Goal: Task Accomplishment & Management: Complete application form

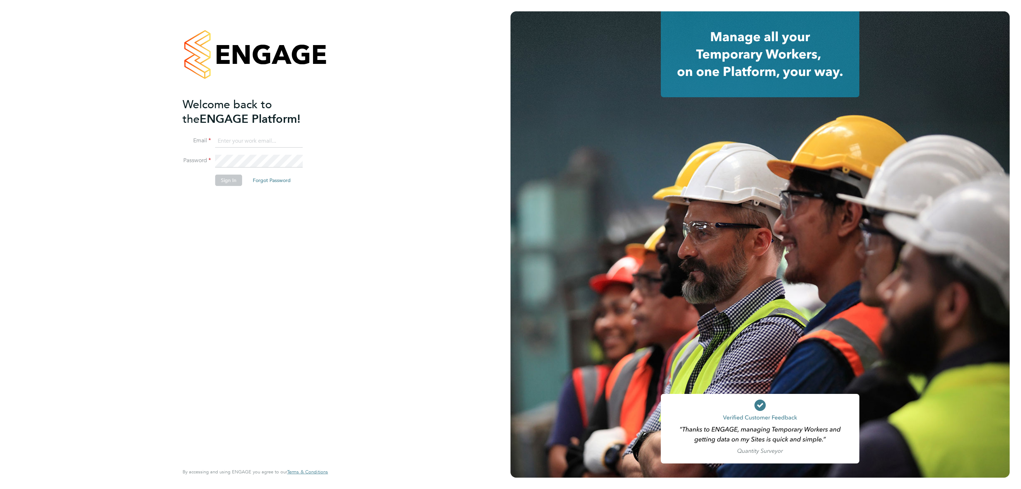
type input "j.crawley@oandb.co.uk"
click at [234, 176] on button "Sign In" at bounding box center [228, 179] width 27 height 11
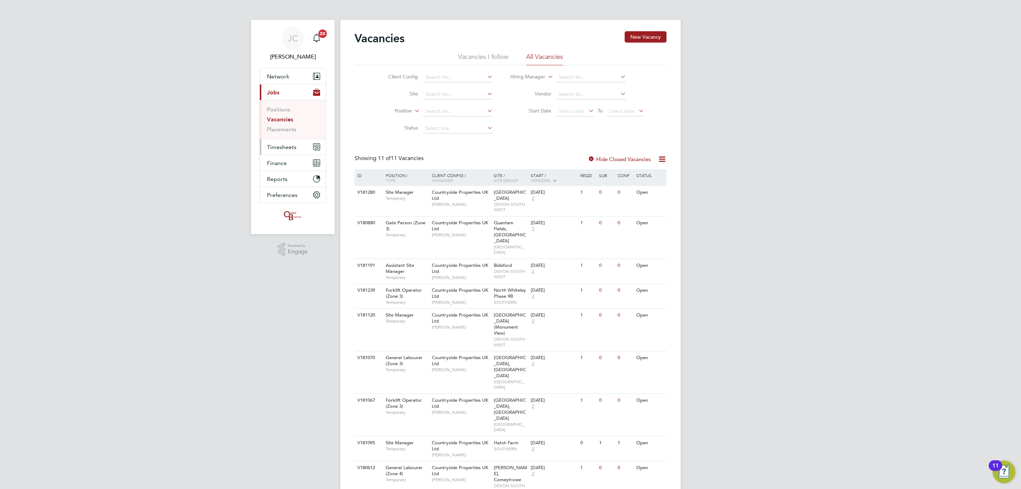
click at [299, 150] on button "Timesheets" at bounding box center [293, 147] width 66 height 16
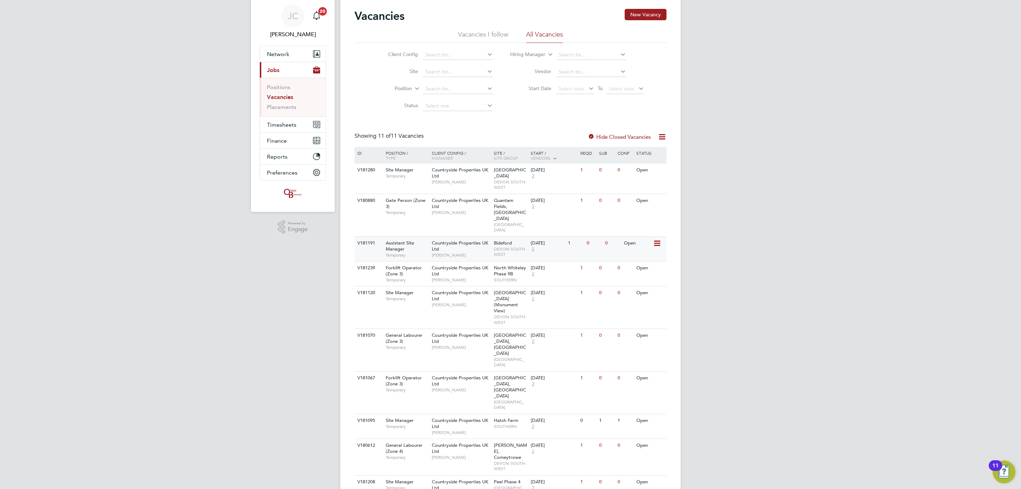
scroll to position [34, 0]
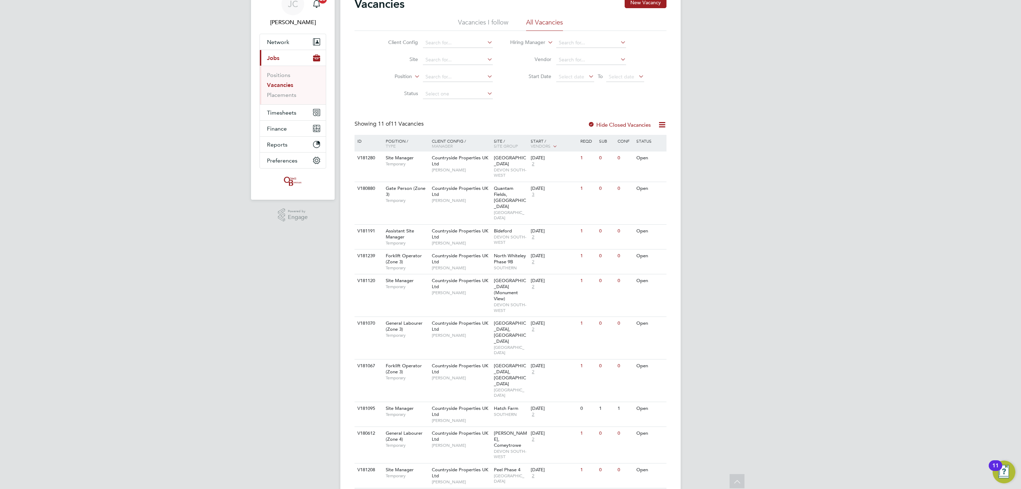
click at [551, 488] on div "[DATE] 2" at bounding box center [547, 497] width 37 height 19
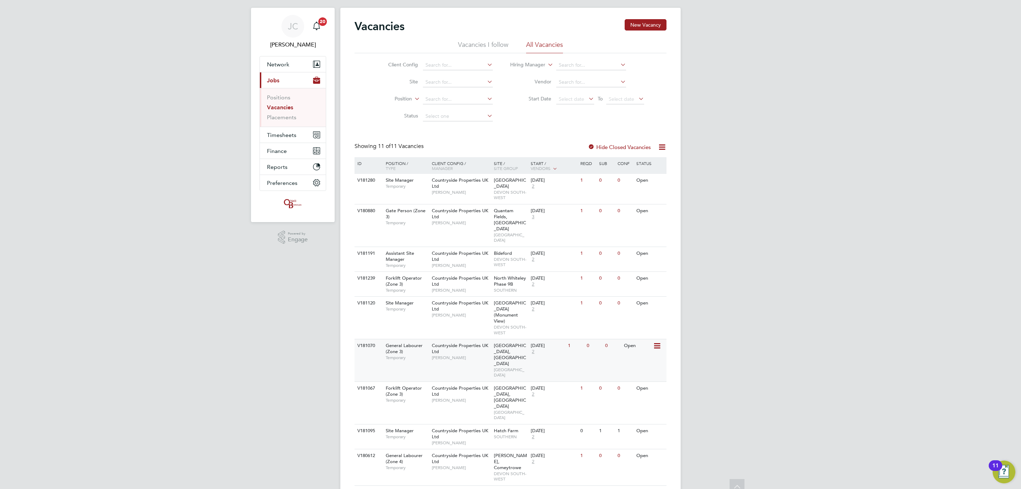
scroll to position [0, 0]
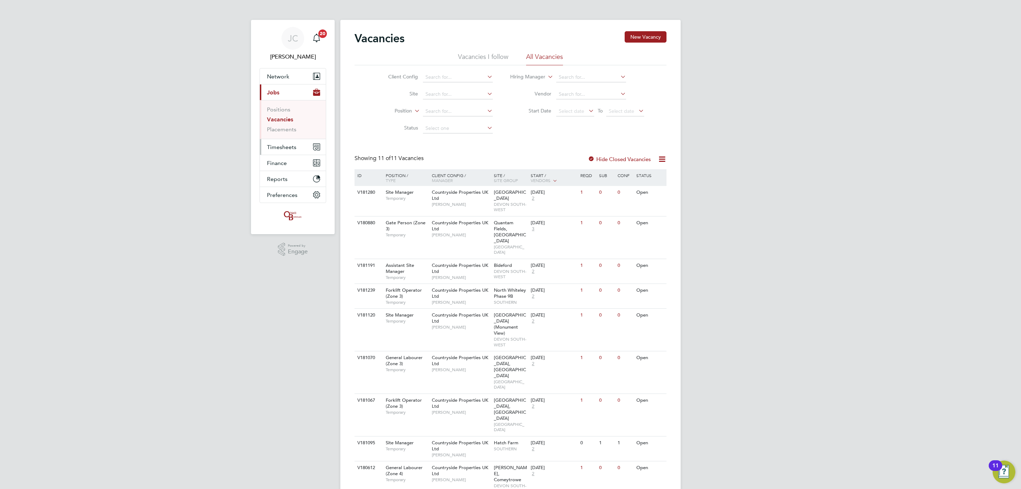
click at [285, 152] on button "Timesheets" at bounding box center [293, 147] width 66 height 16
click at [288, 130] on li "Timesheets" at bounding box center [293, 127] width 53 height 10
click at [286, 129] on link "Timesheets" at bounding box center [281, 125] width 29 height 7
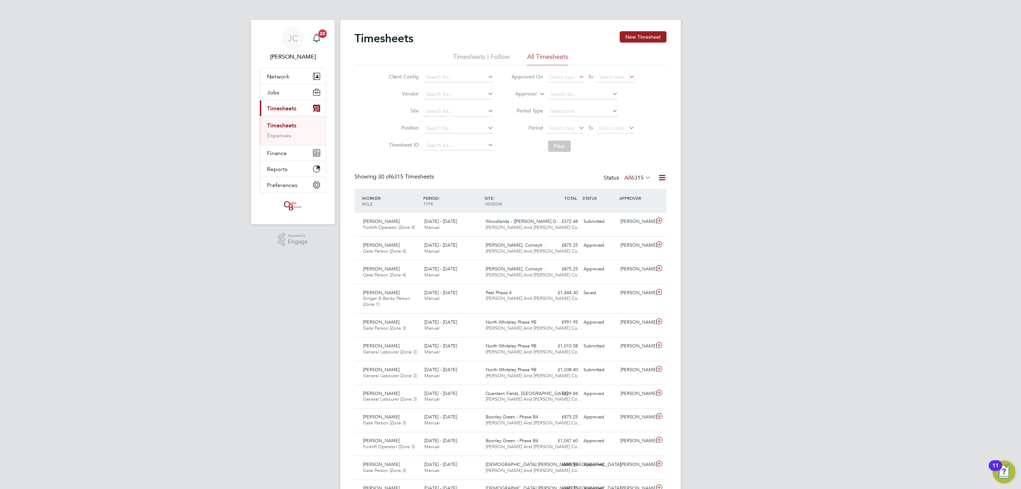
click at [639, 44] on div "Timesheets New Timesheet" at bounding box center [511, 41] width 312 height 21
click at [641, 37] on button "New Timesheet" at bounding box center [643, 36] width 47 height 11
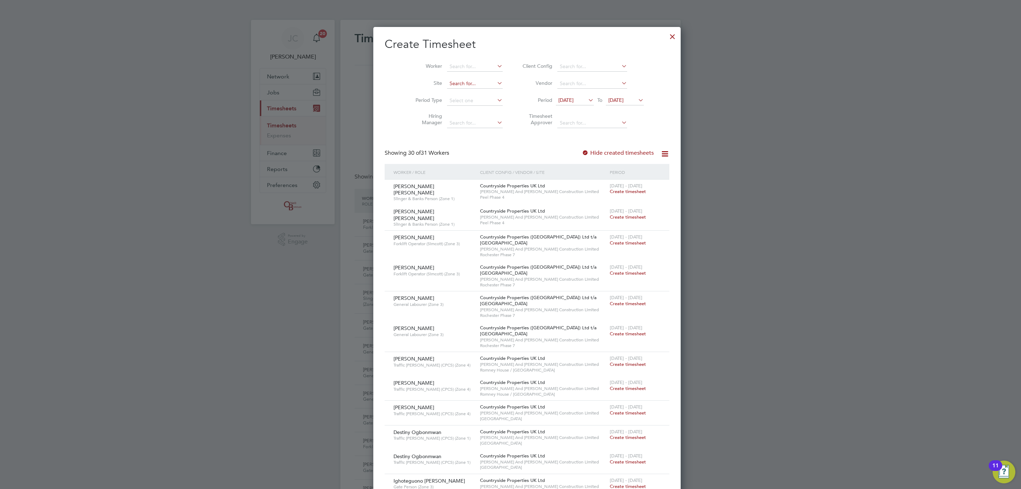
click at [447, 83] on input at bounding box center [475, 84] width 56 height 10
click at [481, 95] on li "Undy" at bounding box center [458, 94] width 56 height 10
type input "Undy"
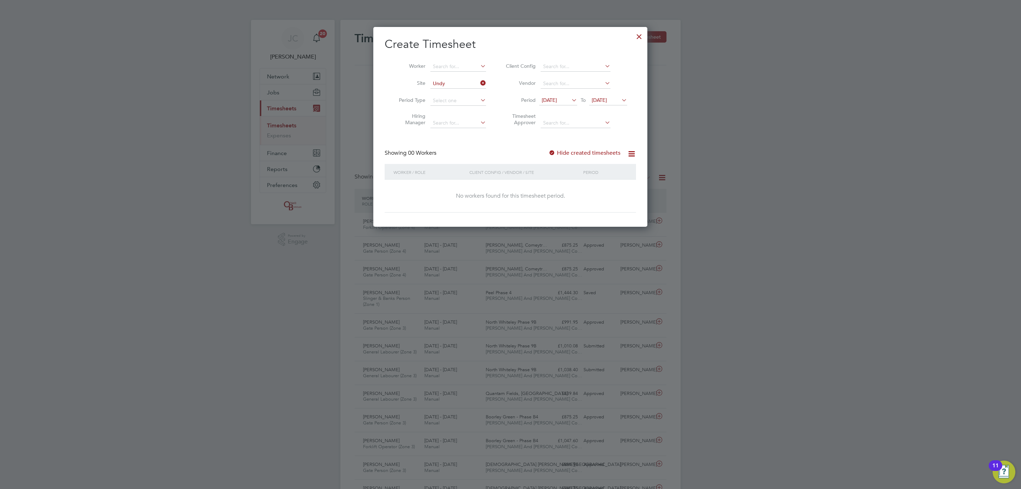
click at [617, 108] on li "Period 12 Sep 2025 To 19 Sep 2025" at bounding box center [565, 100] width 141 height 17
click at [617, 105] on span "[DATE]" at bounding box center [608, 101] width 38 height 10
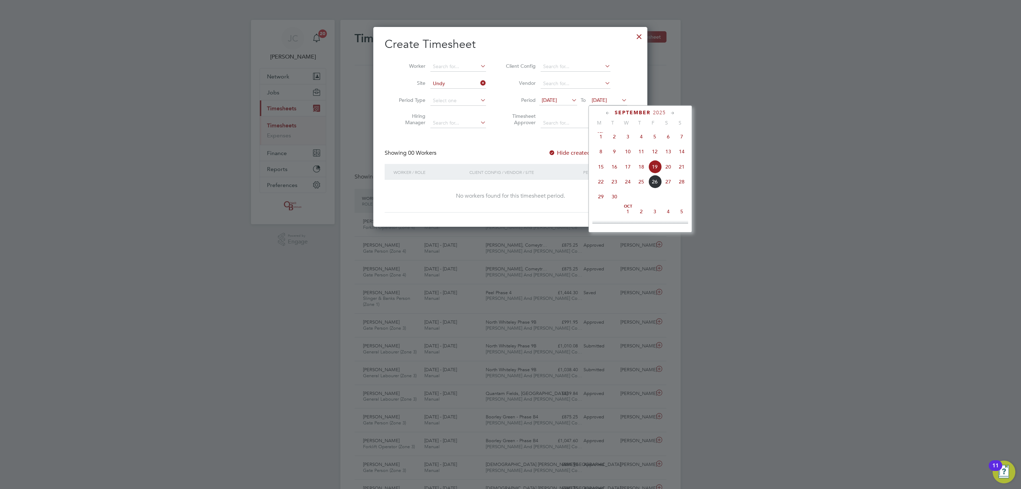
click at [686, 173] on span "21" at bounding box center [681, 166] width 13 height 13
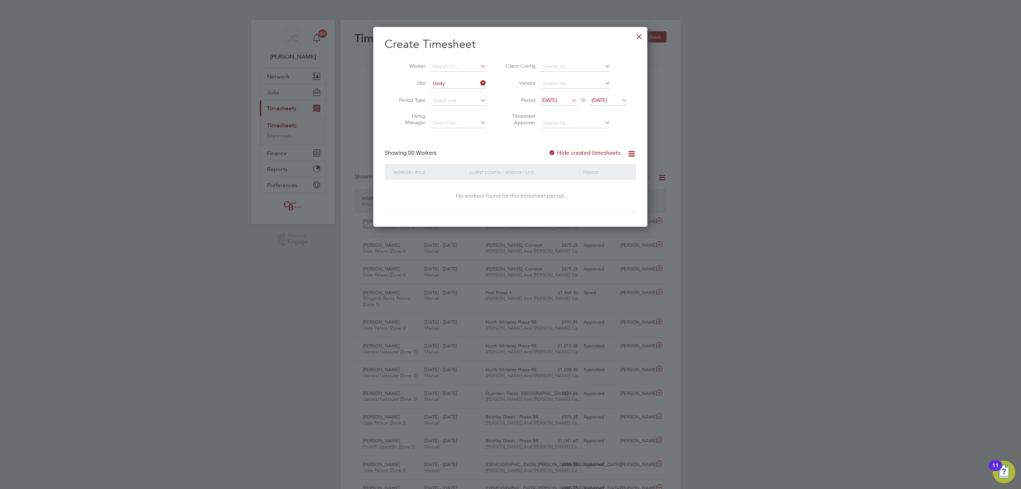
click at [550, 102] on span "[DATE]" at bounding box center [549, 100] width 15 height 6
click at [550, 170] on span "8" at bounding box center [550, 166] width 13 height 13
click at [643, 35] on div at bounding box center [639, 34] width 13 height 13
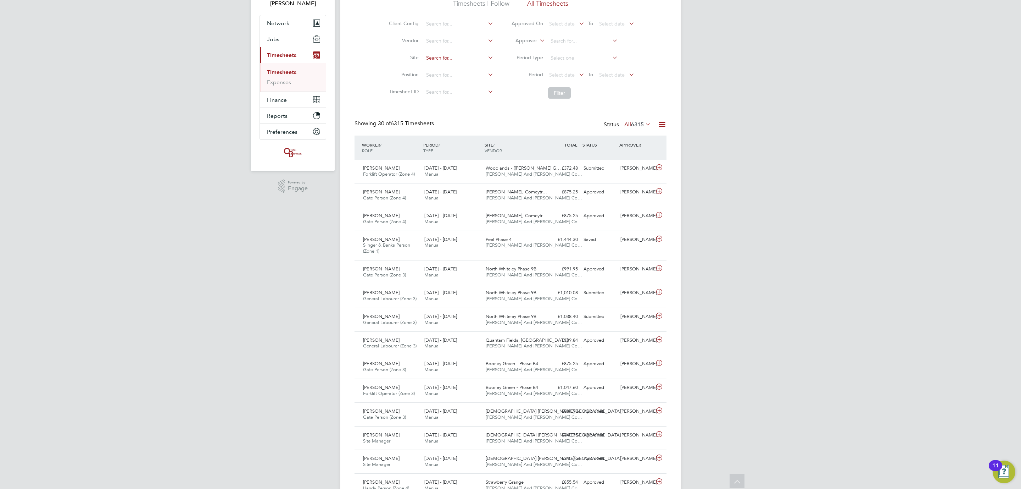
click at [436, 56] on input at bounding box center [459, 58] width 70 height 10
click at [456, 66] on li "Undy" at bounding box center [458, 68] width 71 height 10
type input "Undy"
click at [566, 91] on button "Filter" at bounding box center [559, 92] width 23 height 11
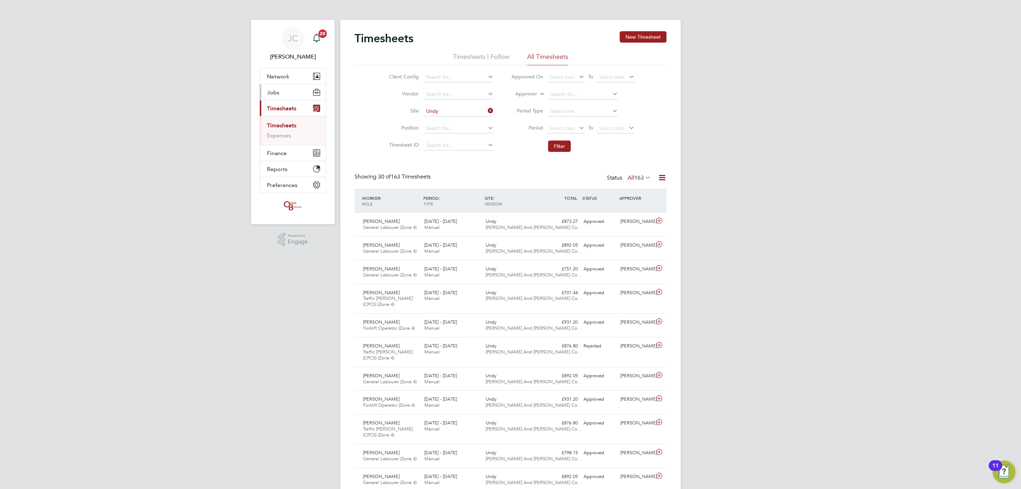
click at [288, 92] on button "Jobs" at bounding box center [293, 92] width 66 height 16
click at [292, 127] on link "Placements" at bounding box center [281, 129] width 29 height 7
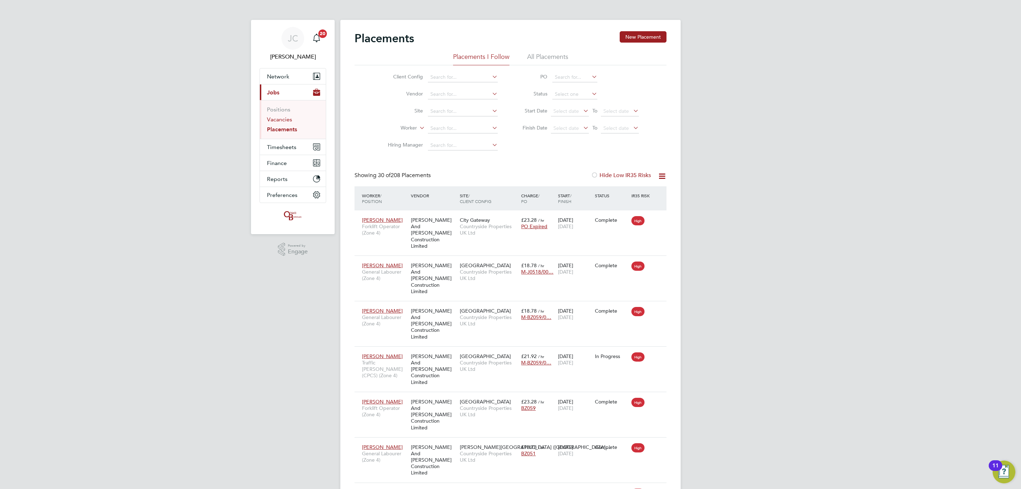
click at [290, 121] on link "Vacancies" at bounding box center [279, 119] width 25 height 7
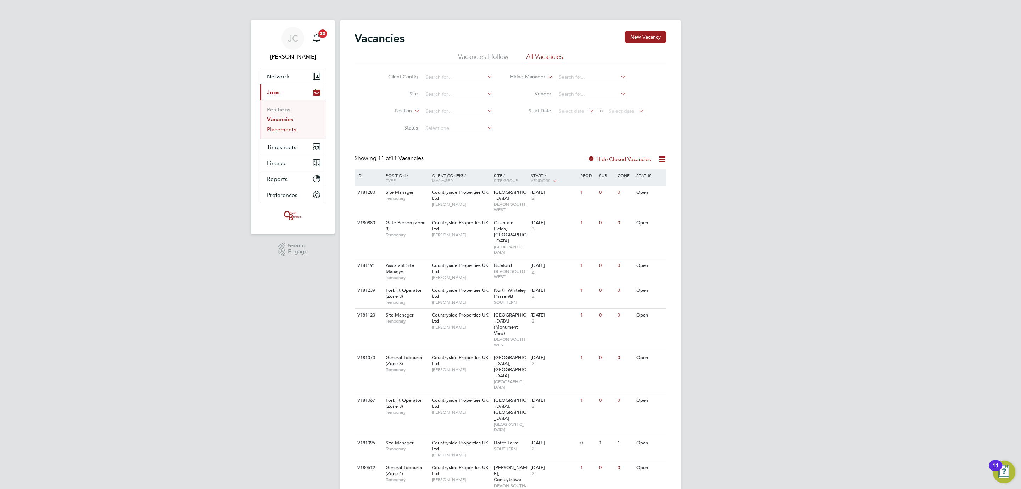
click at [287, 130] on link "Placements" at bounding box center [281, 129] width 29 height 7
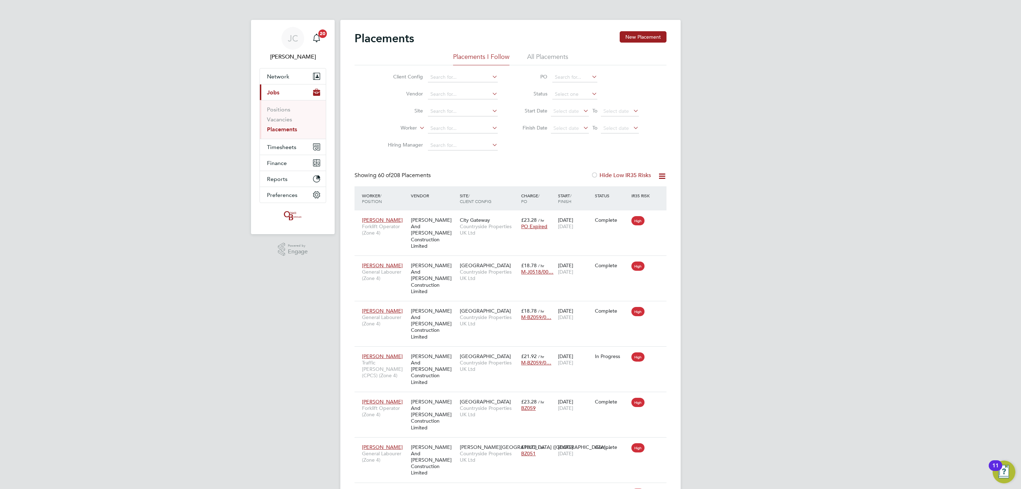
click at [445, 106] on li "Site" at bounding box center [439, 111] width 133 height 17
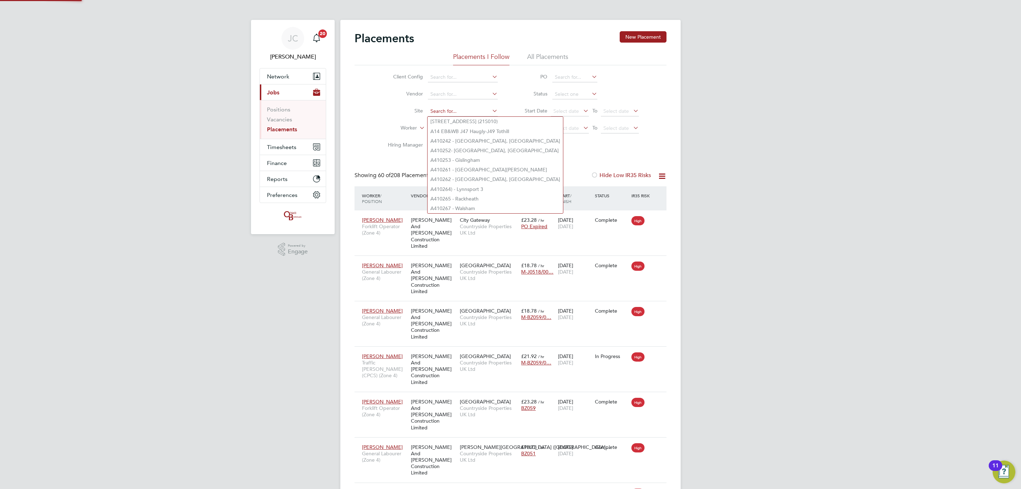
click at [444, 112] on input at bounding box center [463, 111] width 70 height 10
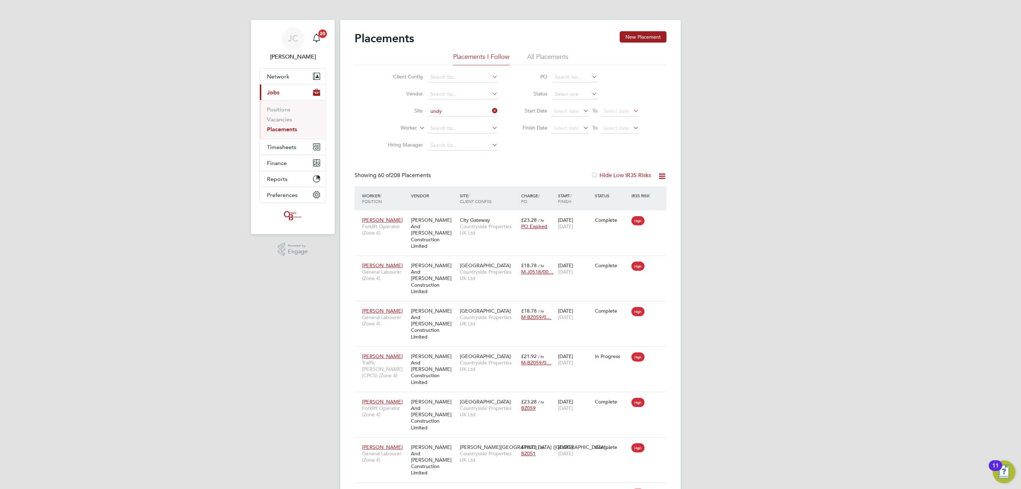
click at [440, 118] on li "Undy" at bounding box center [463, 122] width 71 height 10
type input "Undy"
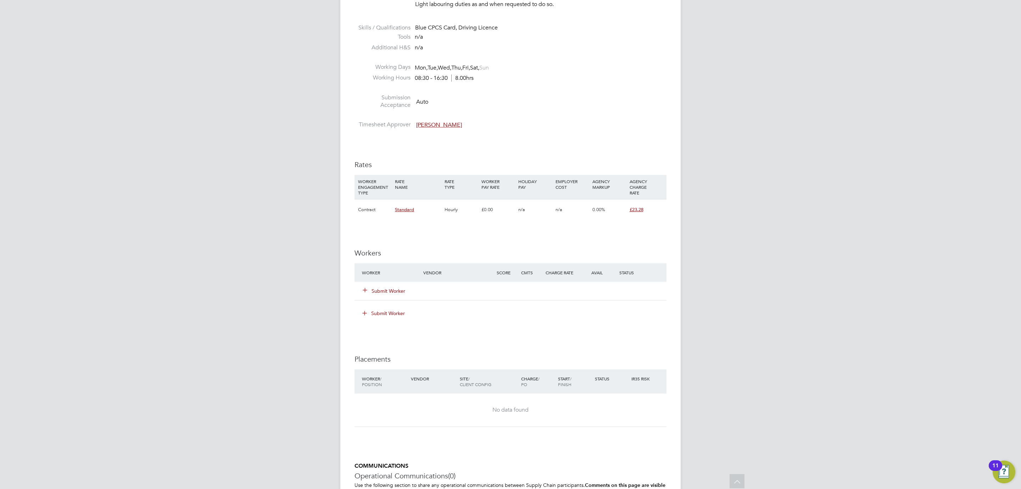
scroll to position [425, 0]
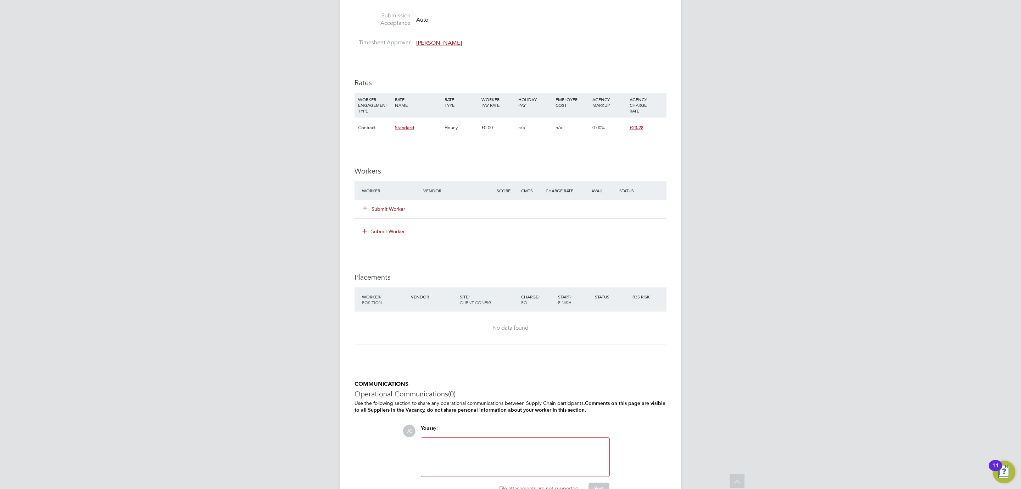
click at [372, 210] on button "Submit Worker" at bounding box center [384, 208] width 43 height 7
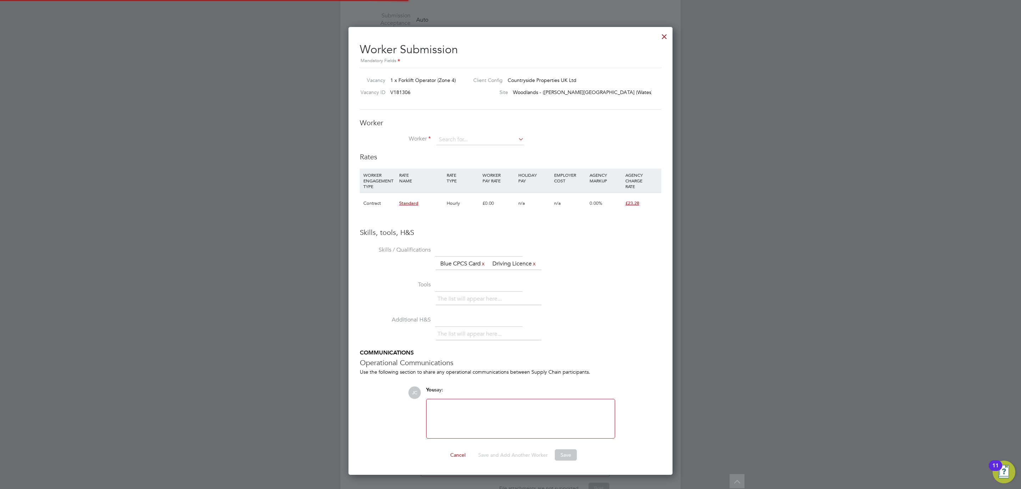
scroll to position [461, 324]
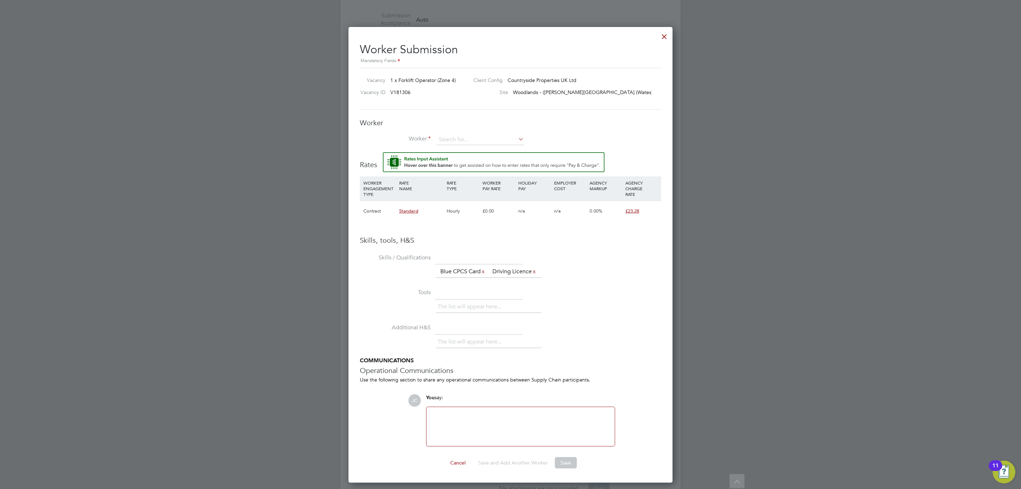
click at [468, 146] on li "Worker" at bounding box center [510, 143] width 301 height 18
click at [463, 136] on input at bounding box center [480, 139] width 88 height 11
type input "c"
click at [449, 138] on input at bounding box center [480, 139] width 88 height 11
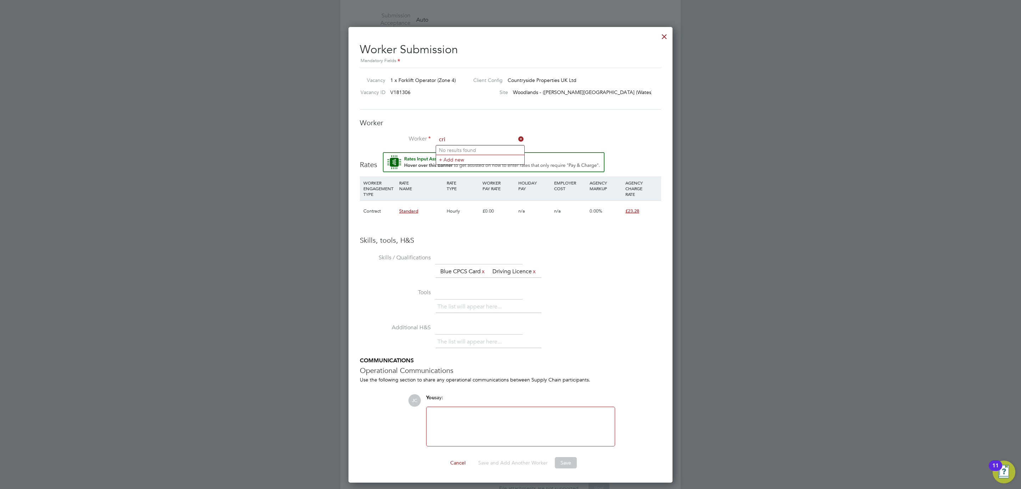
type input "cri"
click at [447, 133] on div "Worker Worker Worker Engagement Type" at bounding box center [510, 135] width 301 height 34
click at [447, 139] on input at bounding box center [480, 139] width 88 height 11
type input "[PERSON_NAME]"
click at [475, 158] on li "+ Add new" at bounding box center [480, 160] width 88 height 10
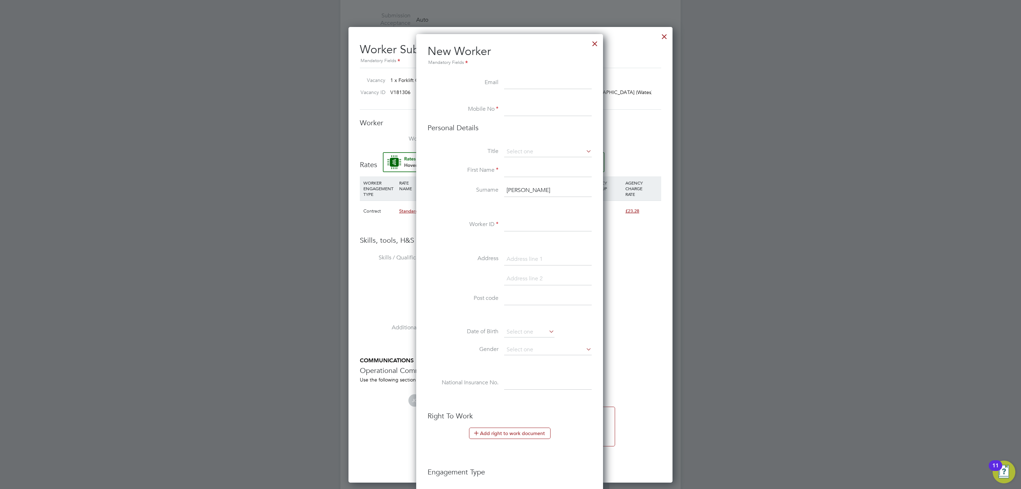
click at [511, 85] on input at bounding box center [548, 83] width 88 height 13
click at [557, 150] on input at bounding box center [548, 151] width 88 height 11
click at [516, 162] on li "Mr" at bounding box center [548, 161] width 88 height 9
type input "Mr"
click at [515, 173] on input at bounding box center [548, 170] width 88 height 13
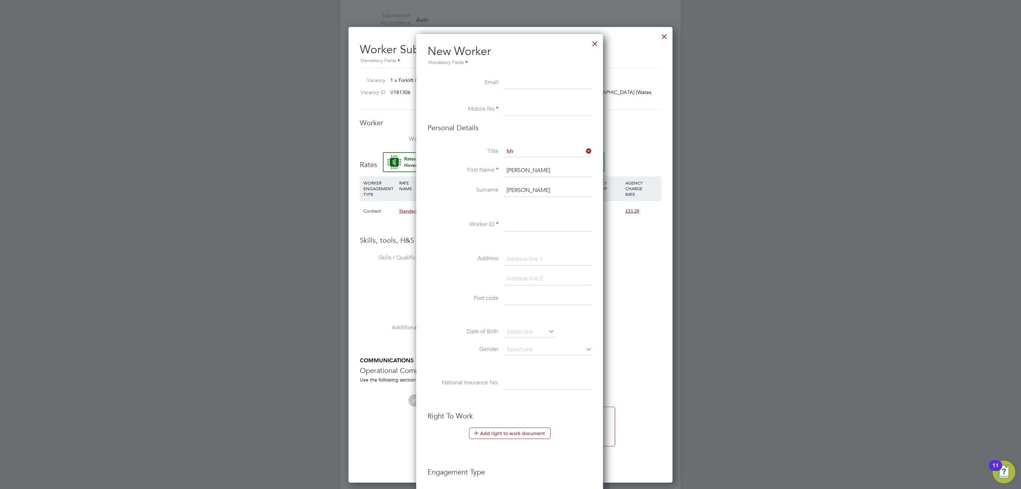
type input "[PERSON_NAME]"
click at [526, 196] on input "[PERSON_NAME]" at bounding box center [548, 190] width 88 height 13
type input "m"
type input "[PERSON_NAME]"
click at [514, 87] on input at bounding box center [548, 83] width 88 height 13
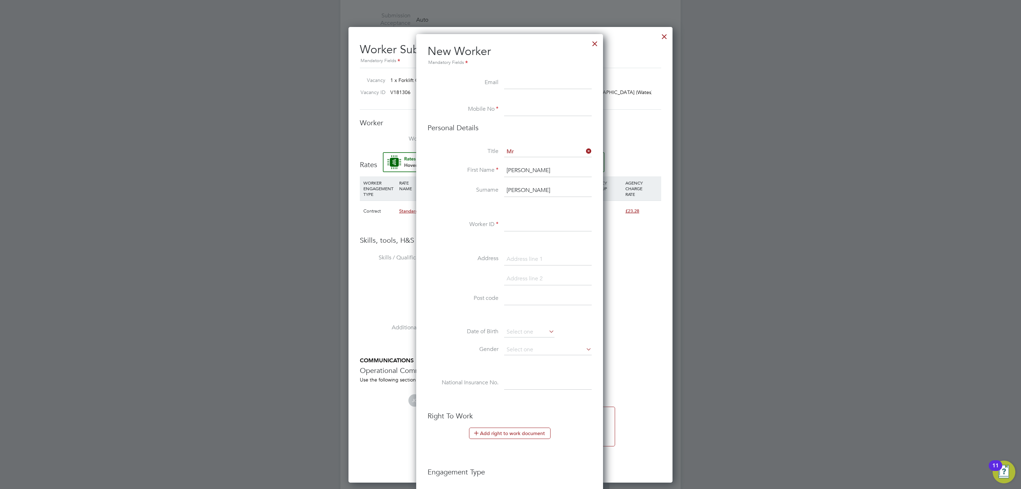
click at [501, 88] on li "Email" at bounding box center [510, 87] width 164 height 20
click at [525, 108] on input at bounding box center [548, 109] width 88 height 13
paste input "07473979355"
type input "07473979355"
click at [525, 85] on input at bounding box center [548, 83] width 88 height 13
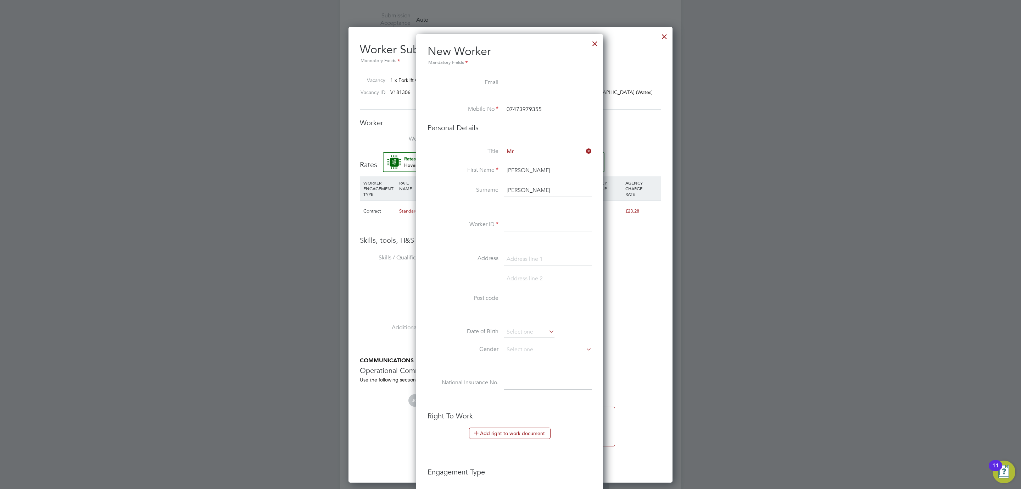
click at [536, 78] on input at bounding box center [548, 83] width 88 height 13
paste input "[EMAIL_ADDRESS][DOMAIN_NAME]"
type input "[EMAIL_ADDRESS][DOMAIN_NAME]"
click at [512, 226] on input at bounding box center [548, 224] width 88 height 13
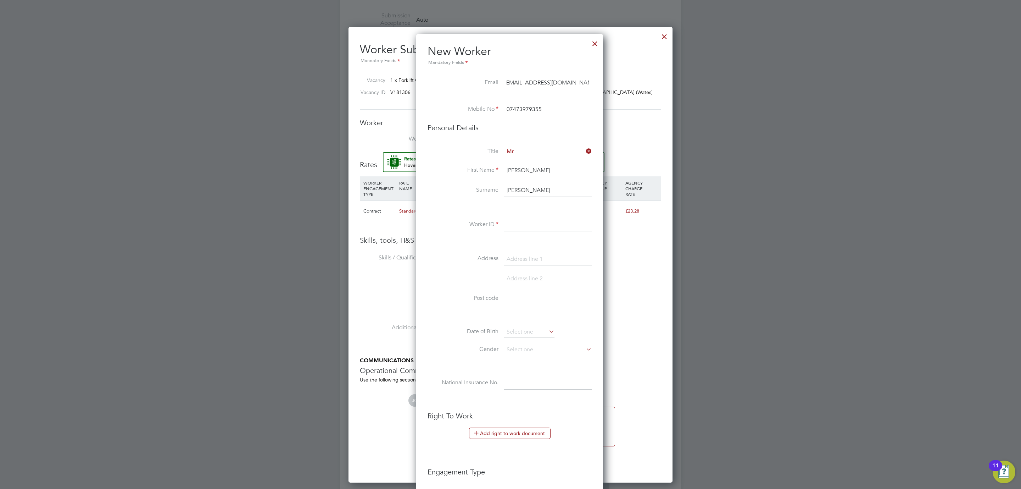
scroll to position [0, 0]
click at [539, 224] on input at bounding box center [548, 224] width 88 height 13
paste input "715396"
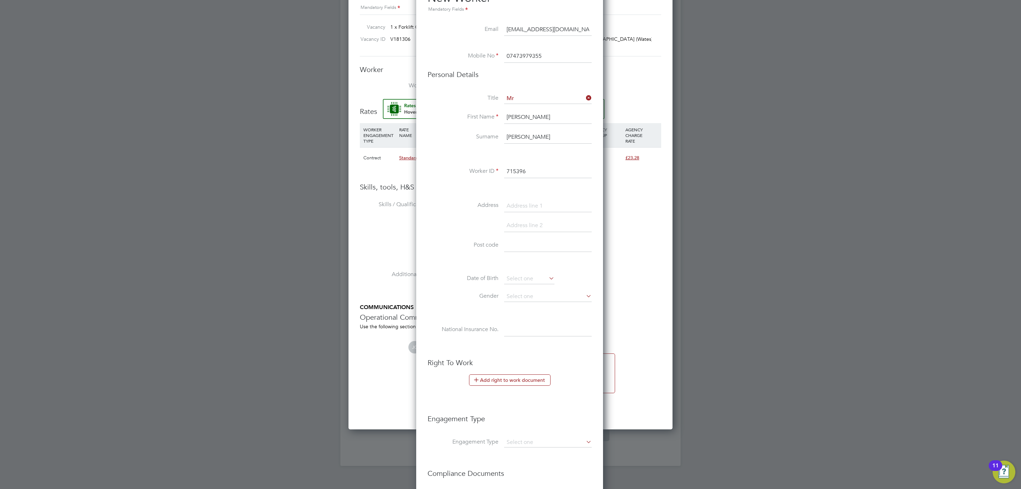
scroll to position [573, 0]
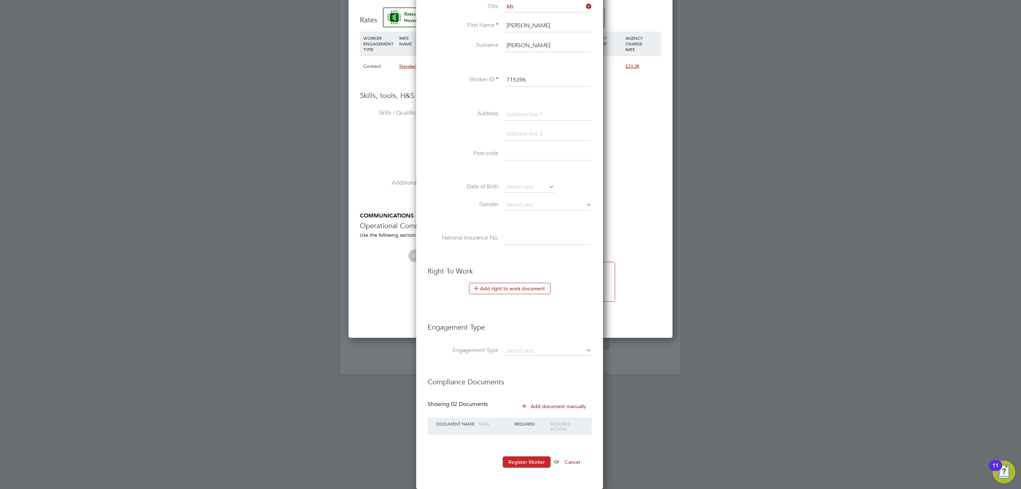
type input "715396"
click at [526, 464] on button "Register Worker" at bounding box center [527, 461] width 48 height 11
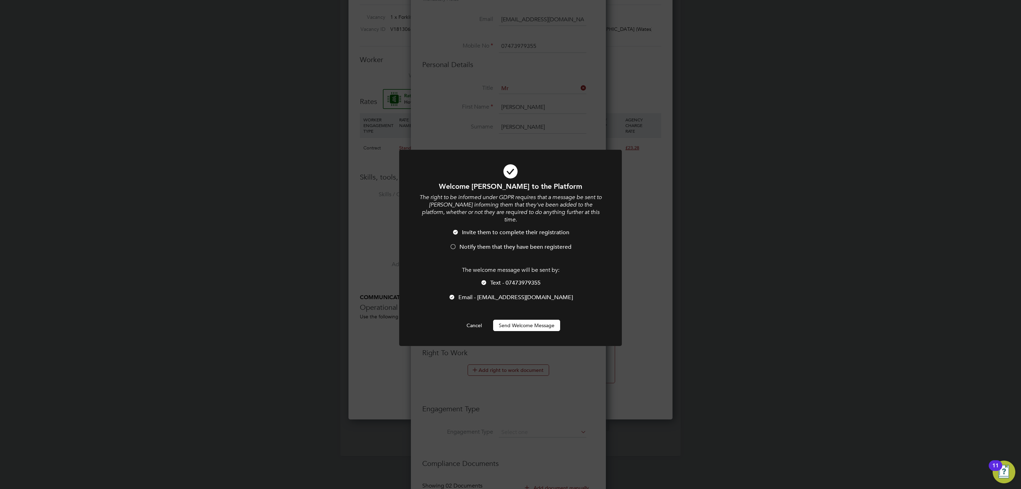
click at [473, 234] on li "Invite them to complete their registration" at bounding box center [510, 236] width 184 height 15
click at [528, 319] on button "Send Welcome Message" at bounding box center [526, 324] width 67 height 11
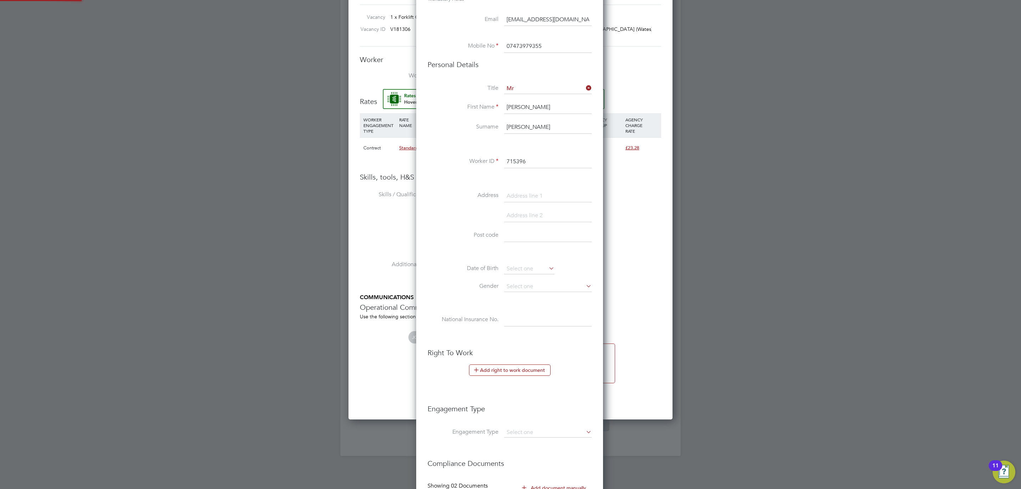
type input "[PERSON_NAME] (715396)"
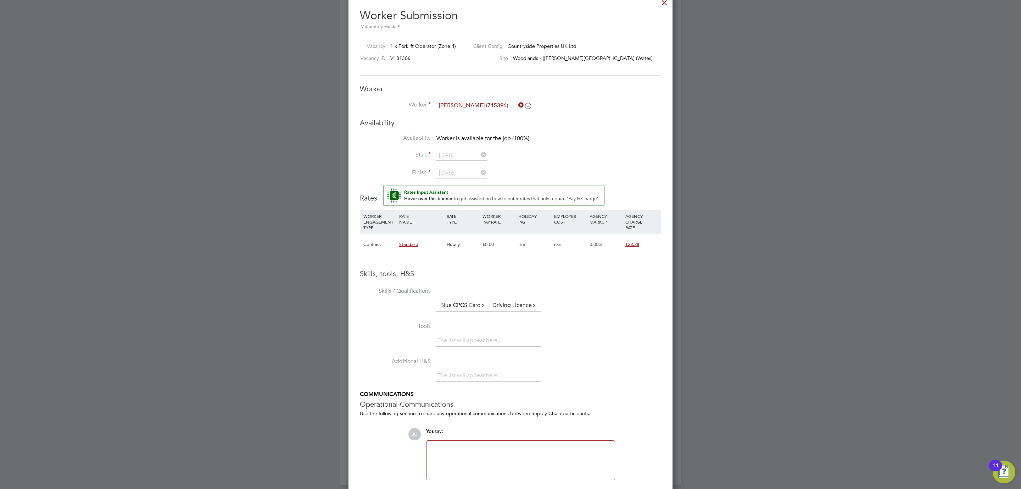
scroll to position [479, 0]
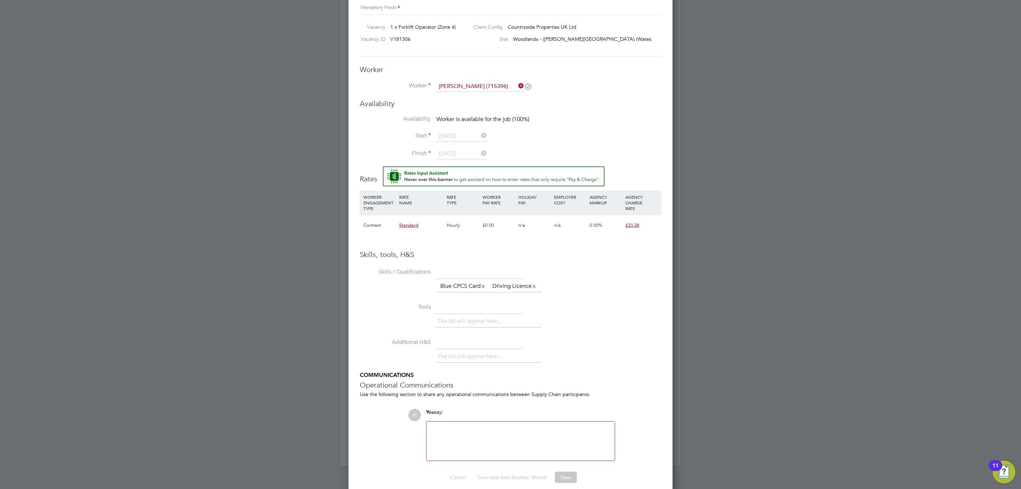
click at [545, 134] on li "Start [DATE]" at bounding box center [510, 140] width 301 height 18
click at [517, 85] on icon at bounding box center [517, 86] width 0 height 10
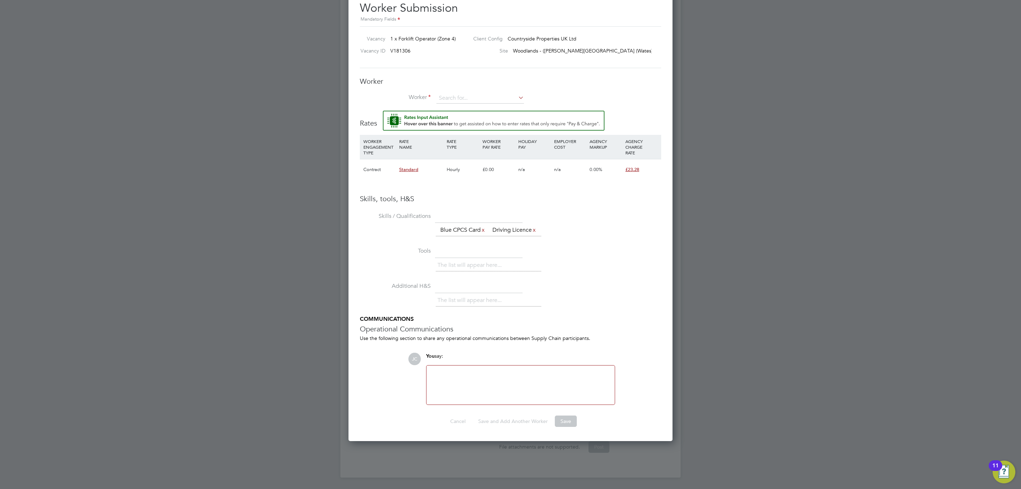
click at [475, 89] on div "Worker Worker Worker Engagement Type" at bounding box center [510, 94] width 301 height 34
click at [469, 98] on input at bounding box center [480, 98] width 88 height 11
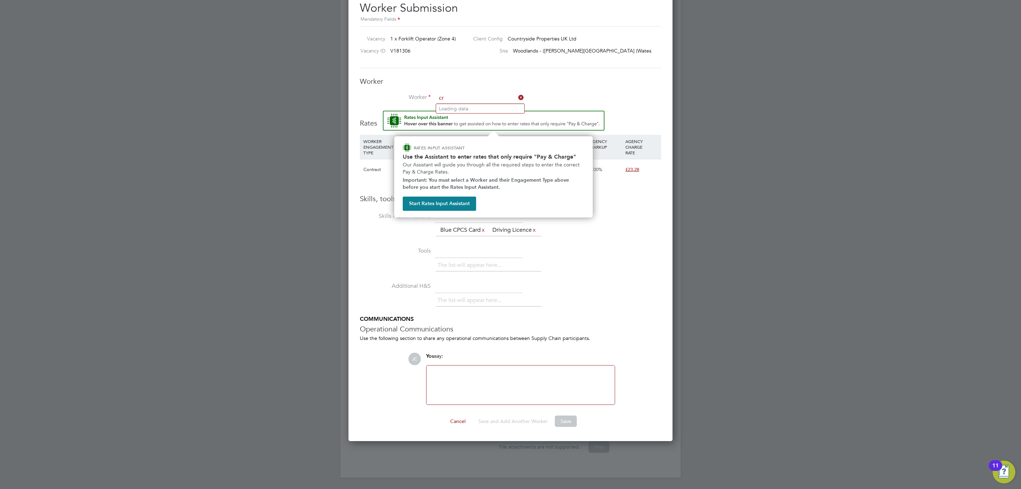
type input "cr"
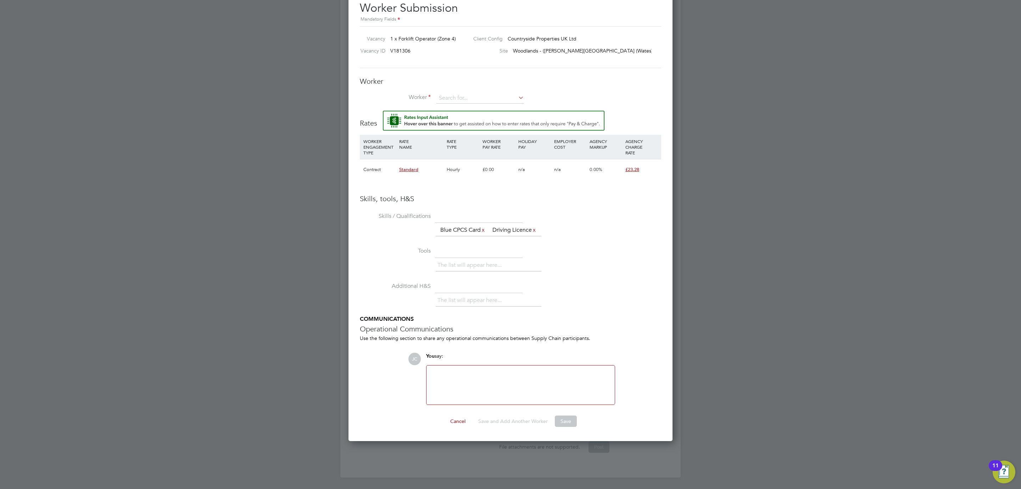
click at [448, 90] on div "Worker Worker Worker Engagement Type" at bounding box center [510, 94] width 301 height 34
click at [449, 99] on input at bounding box center [480, 98] width 88 height 11
type input "cri"
click at [466, 113] on li "+ Add new" at bounding box center [480, 118] width 88 height 10
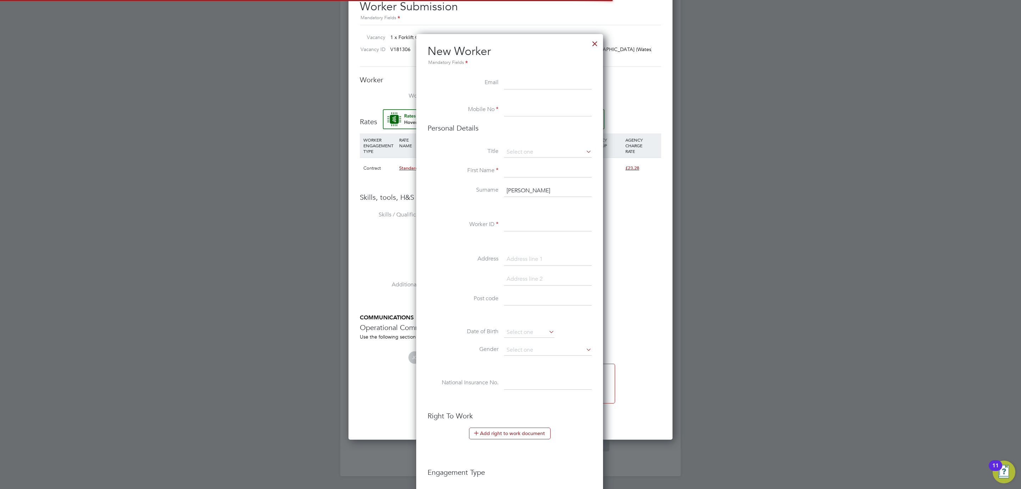
scroll to position [602, 189]
click at [598, 45] on div at bounding box center [595, 41] width 13 height 13
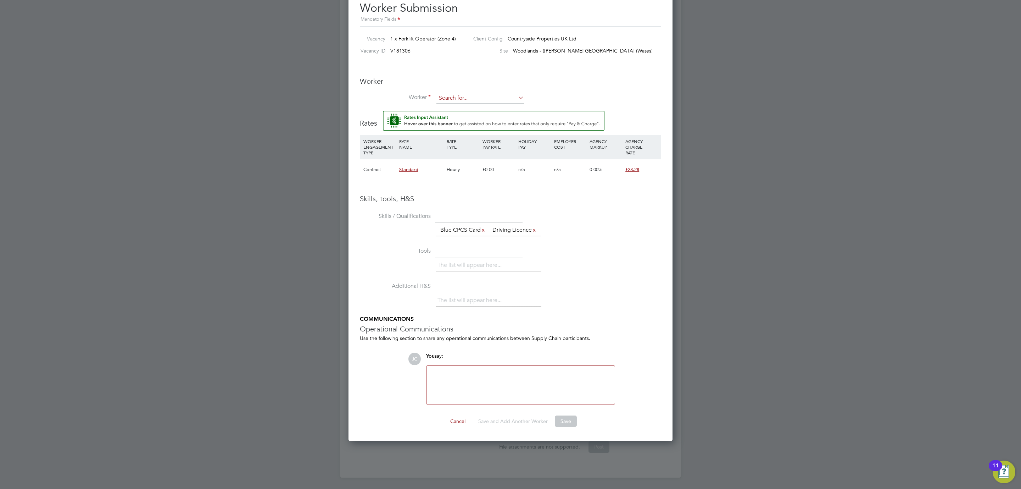
click at [474, 95] on input at bounding box center [480, 98] width 88 height 11
type input "cri"
click at [472, 95] on input at bounding box center [480, 98] width 88 height 11
click at [464, 104] on li "[PERSON_NAME] (715396)" at bounding box center [480, 109] width 88 height 10
type input "[PERSON_NAME] (715396)"
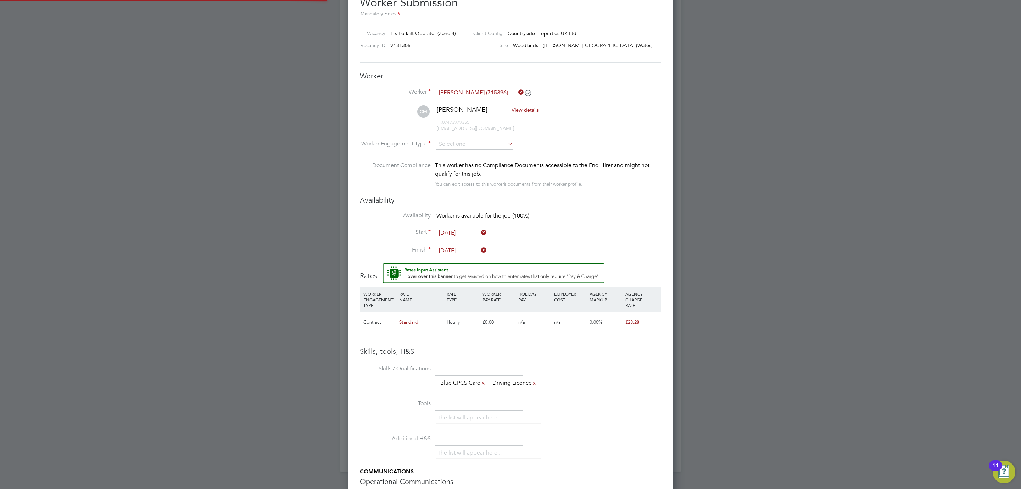
scroll to position [590, 0]
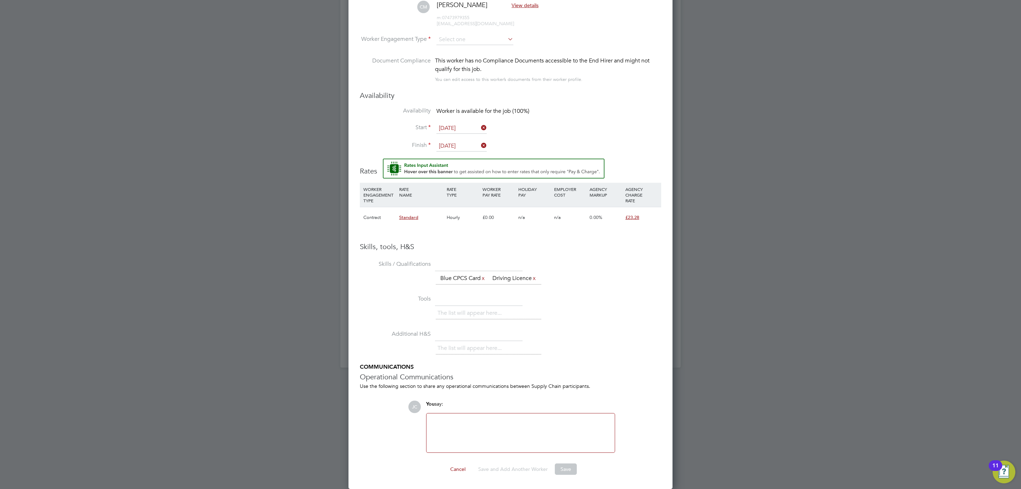
click at [603, 242] on div "Skills, tools, H&S Skills / Qualifications The list will appear here... Blue CP…" at bounding box center [510, 347] width 301 height 211
click at [482, 207] on div "£0.00" at bounding box center [499, 217] width 36 height 21
click at [545, 207] on div "n/a" at bounding box center [535, 217] width 36 height 21
drag, startPoint x: 559, startPoint y: 208, endPoint x: 585, endPoint y: 206, distance: 26.3
click at [559, 208] on div "n/a" at bounding box center [570, 217] width 36 height 21
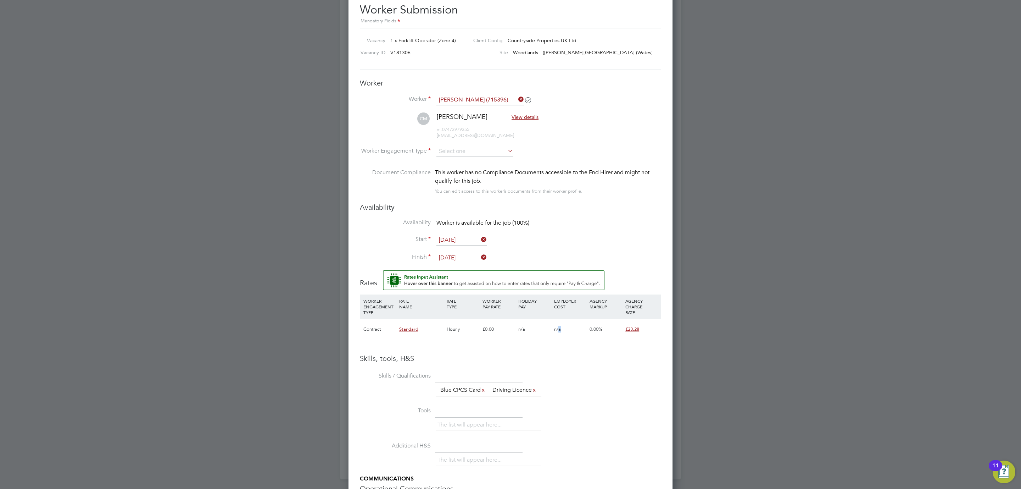
scroll to position [377, 0]
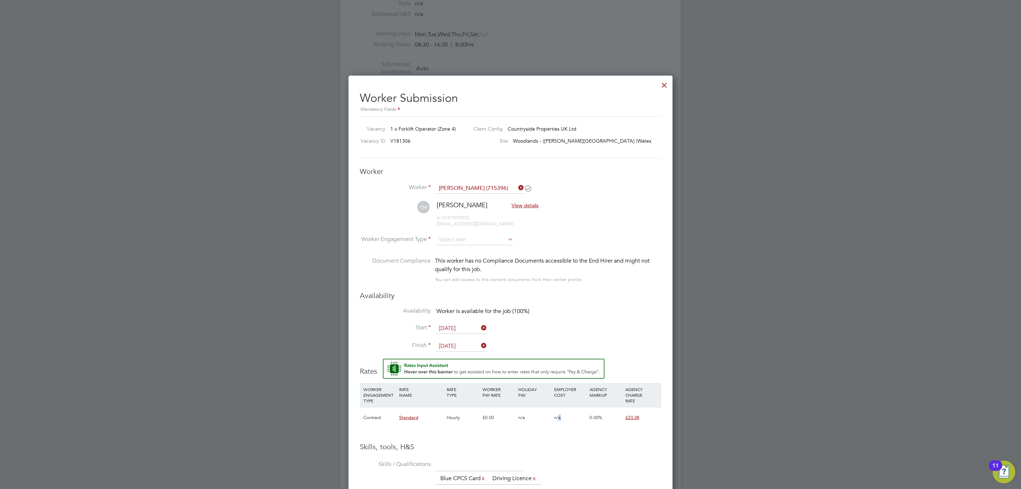
click at [517, 204] on span "View details" at bounding box center [525, 205] width 27 height 6
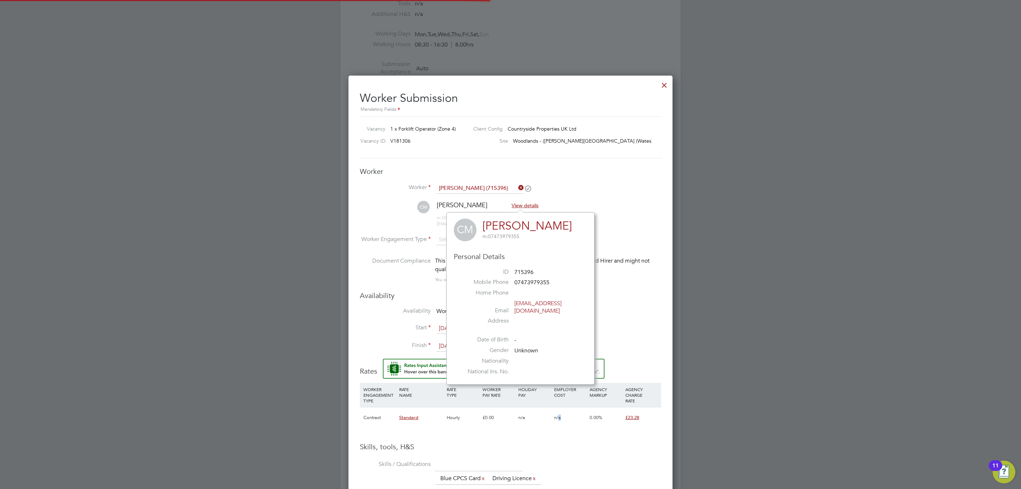
scroll to position [6, 28]
click at [656, 196] on li "Worker [PERSON_NAME] (715396)" at bounding box center [510, 192] width 301 height 18
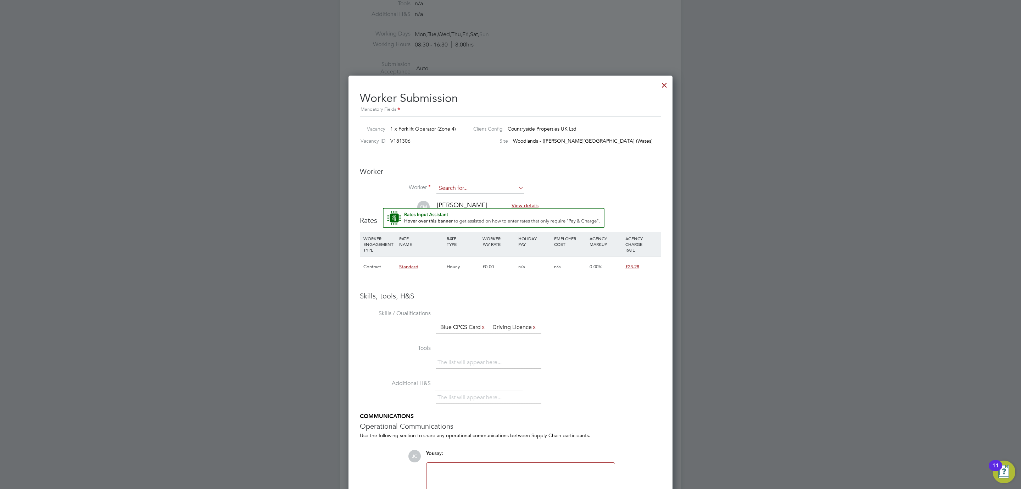
click at [490, 189] on input at bounding box center [480, 188] width 88 height 11
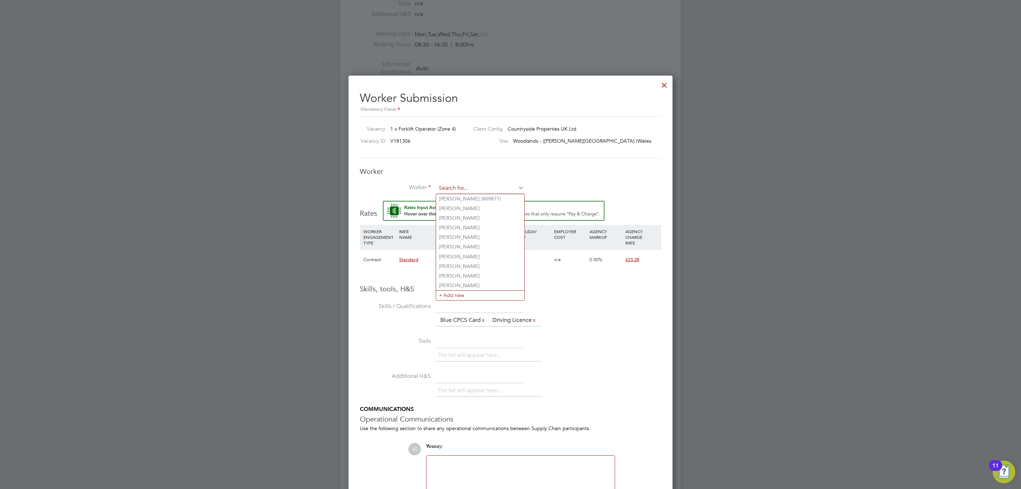
scroll to position [4, 4]
click at [475, 197] on li "[PERSON_NAME] (715396)" at bounding box center [480, 199] width 88 height 10
type input "[PERSON_NAME] (715396)"
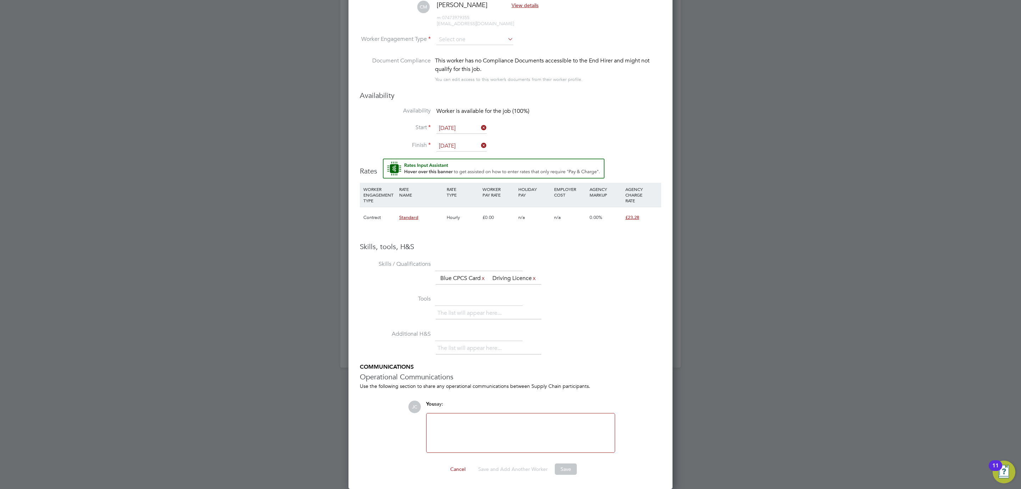
click at [518, 428] on div at bounding box center [521, 432] width 180 height 30
click at [524, 272] on ul "The list will appear here... Blue CPCS Card x Driving Licence x" at bounding box center [489, 278] width 106 height 13
click at [526, 207] on div "n/a" at bounding box center [535, 217] width 36 height 21
click at [480, 140] on icon at bounding box center [480, 145] width 0 height 10
click at [463, 141] on input at bounding box center [461, 146] width 50 height 11
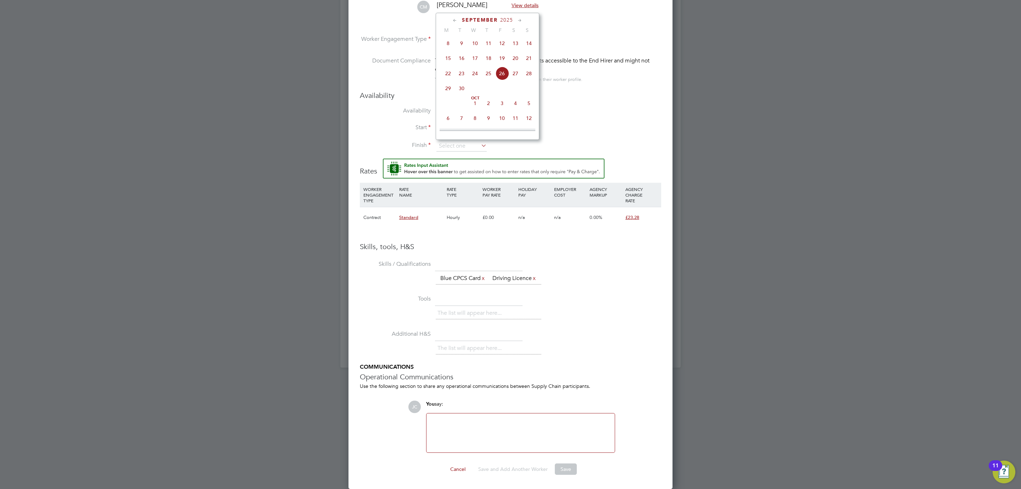
click at [463, 51] on span "16" at bounding box center [461, 57] width 13 height 13
type input "[DATE]"
click at [595, 123] on li "Start [DATE]" at bounding box center [510, 132] width 301 height 18
click at [529, 291] on li "Skills / Qualifications The list will appear here... Blue CPCS Card x Driving L…" at bounding box center [510, 275] width 301 height 35
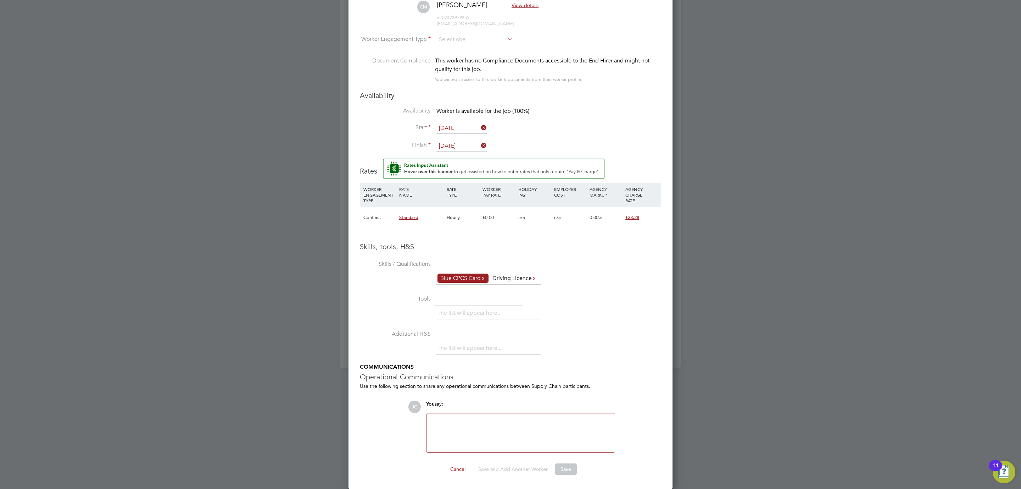
click at [489, 273] on li "Blue CPCS Card x" at bounding box center [463, 278] width 51 height 10
click at [465, 207] on div "Hourly" at bounding box center [463, 217] width 36 height 21
click at [445, 192] on div "WORKER ENGAGEMENT TYPE RATE NAME RATE TYPE WORKER PAY RATE HOLIDAY PAY EMPLOYER…" at bounding box center [510, 195] width 301 height 24
click at [444, 191] on div "WORKER ENGAGEMENT TYPE RATE NAME RATE TYPE WORKER PAY RATE HOLIDAY PAY EMPLOYER…" at bounding box center [510, 195] width 301 height 24
drag, startPoint x: 492, startPoint y: 201, endPoint x: 468, endPoint y: 206, distance: 23.9
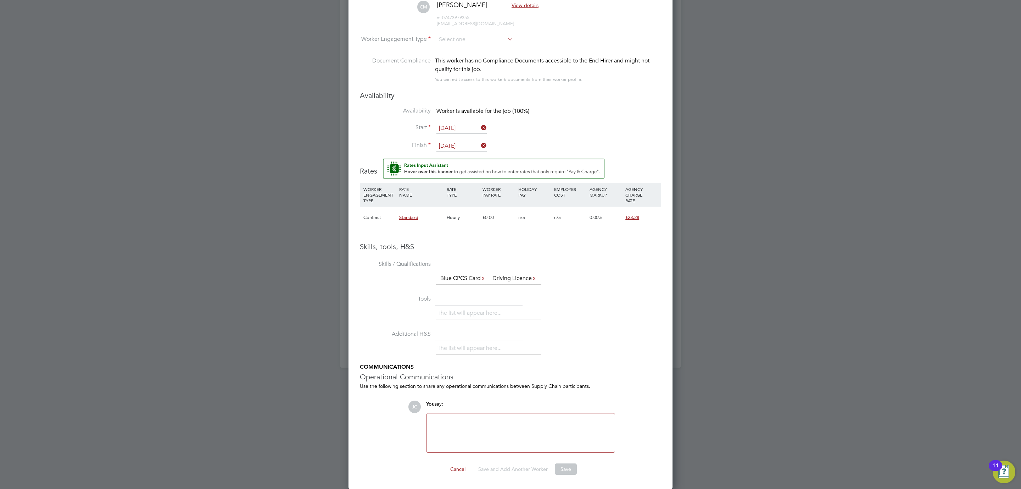
click at [489, 207] on div "£0.00" at bounding box center [499, 217] width 36 height 21
click at [462, 207] on div "Hourly" at bounding box center [463, 217] width 36 height 21
click at [468, 207] on div "Hourly" at bounding box center [463, 217] width 36 height 21
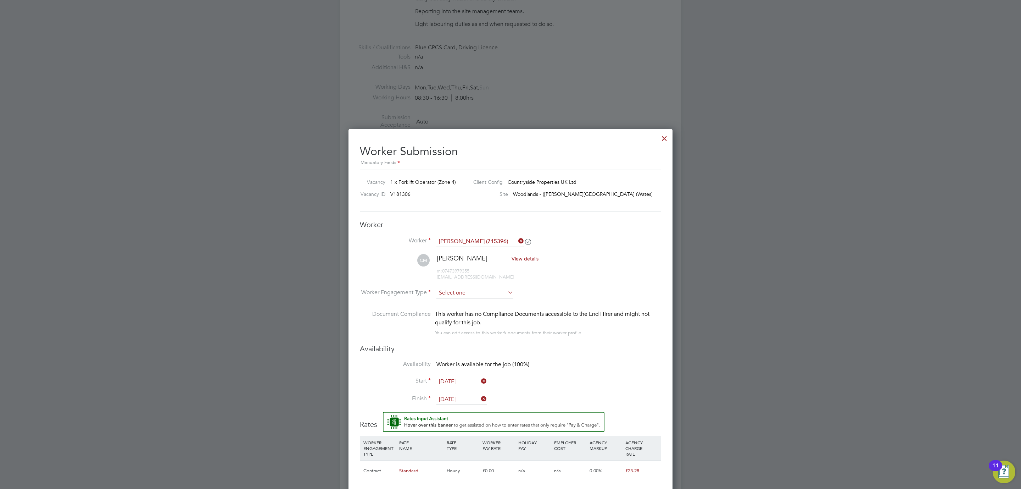
click at [473, 291] on input at bounding box center [474, 293] width 77 height 11
click at [459, 304] on li "Contract" at bounding box center [475, 302] width 78 height 9
type input "Contract"
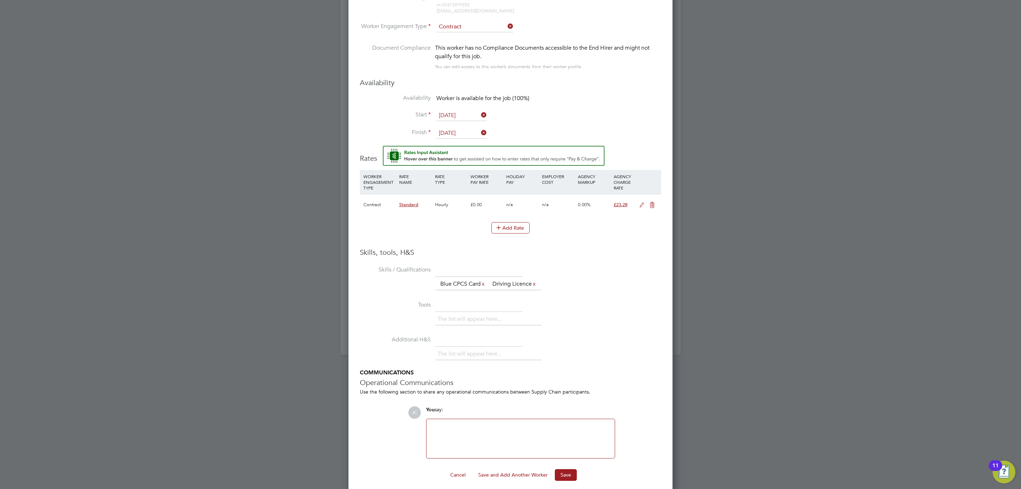
click at [638, 205] on icon at bounding box center [641, 205] width 9 height 6
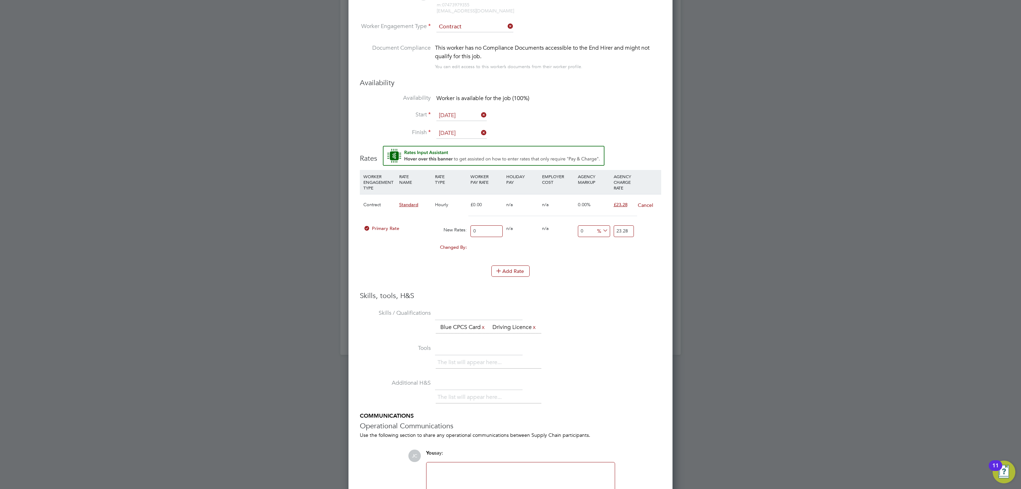
drag, startPoint x: 486, startPoint y: 228, endPoint x: 303, endPoint y: 248, distance: 184.1
drag, startPoint x: 424, startPoint y: 227, endPoint x: 413, endPoint y: 229, distance: 11.9
click at [424, 227] on div "Primary Rate" at bounding box center [398, 228] width 72 height 13
click at [413, 229] on div "Primary Rate" at bounding box center [398, 228] width 72 height 13
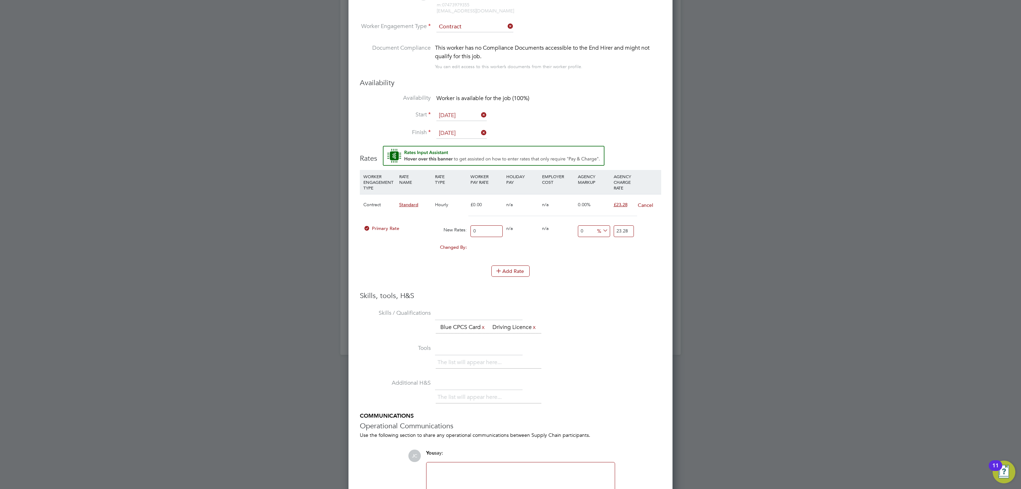
drag, startPoint x: 495, startPoint y: 229, endPoint x: 364, endPoint y: 250, distance: 132.1
click at [364, 250] on div "Contract Standard Hourly £0.00 n/a n/a 0.00% £23.28 Cancel Primary Rate New Rat…" at bounding box center [510, 226] width 301 height 64
type input "2"
type input "21"
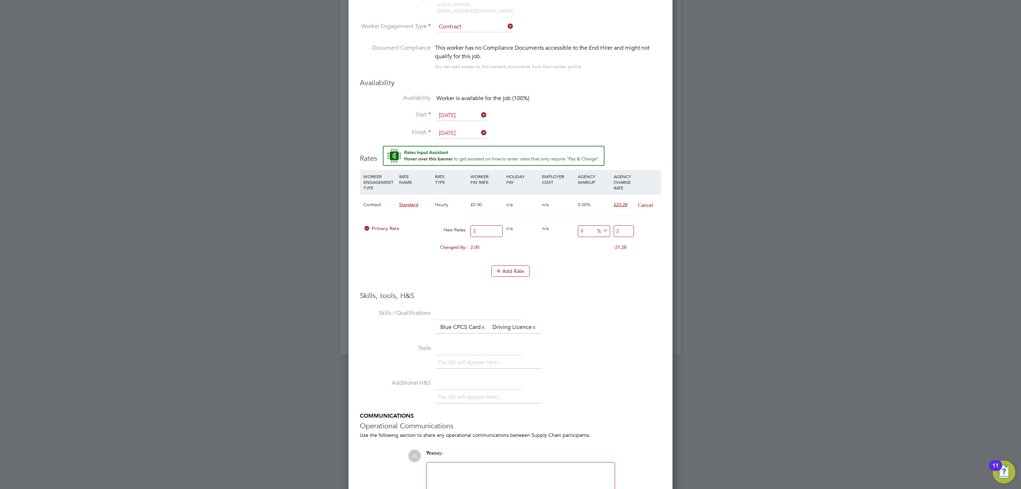
type input "21"
drag, startPoint x: 627, startPoint y: 232, endPoint x: 563, endPoint y: 243, distance: 64.6
click at [563, 243] on div "Contract Standard Hourly £0.00 n/a n/a 0.00% £23.28 Cancel Primary Rate New Rat…" at bounding box center [510, 226] width 301 height 64
type input "-90.47619047619048"
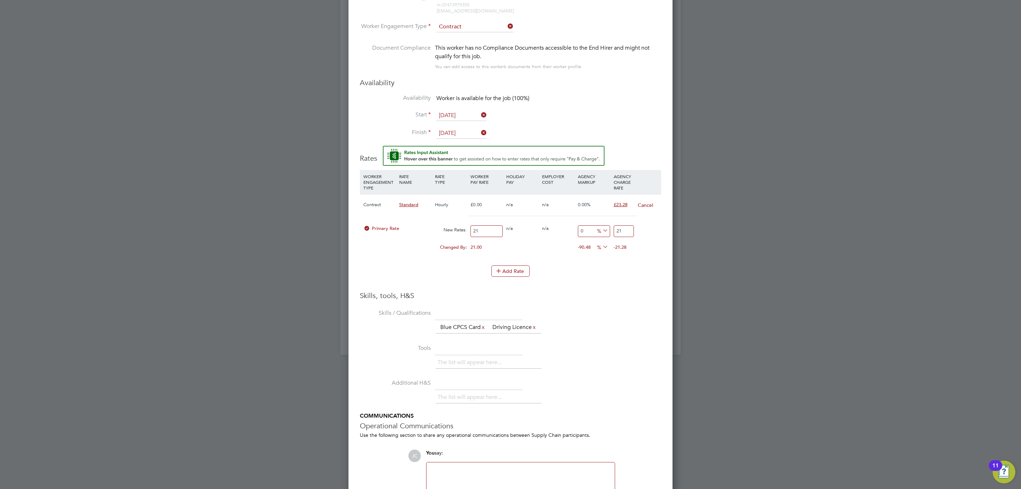
type input "2"
type input "9.523809523809524"
type input "23"
type input "10.476190476190476"
type input "23.2"
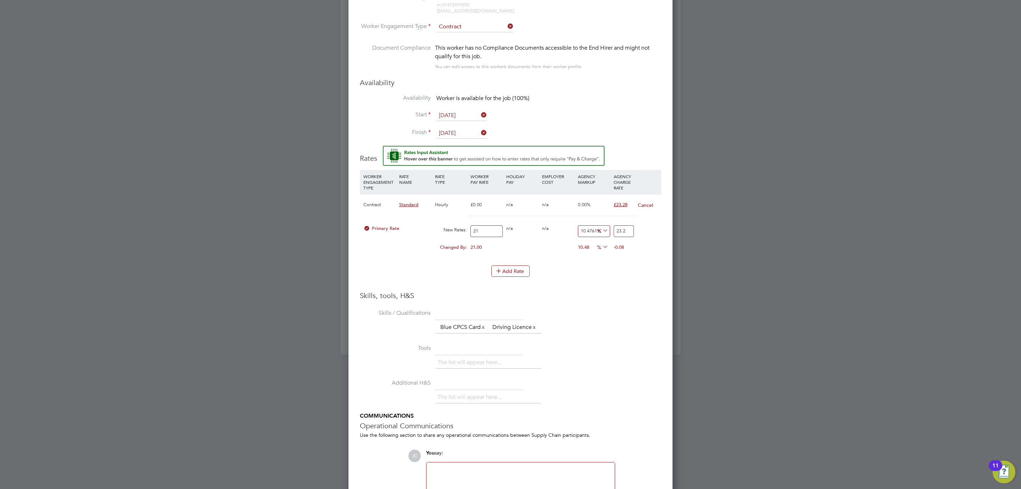
type input "10.857142857142858"
type input "23.28"
click at [629, 299] on h3 "Skills, tools, H&S" at bounding box center [510, 295] width 301 height 9
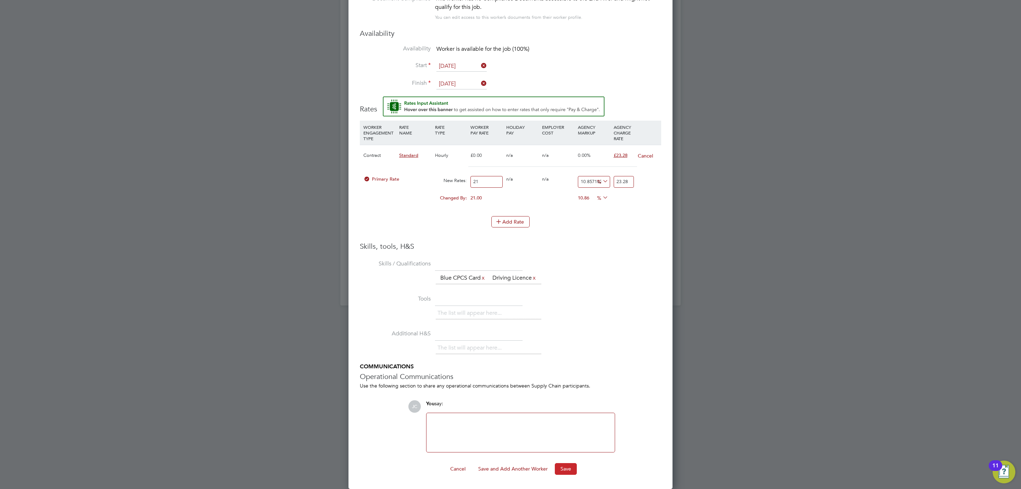
click at [572, 471] on button "Save" at bounding box center [566, 468] width 22 height 11
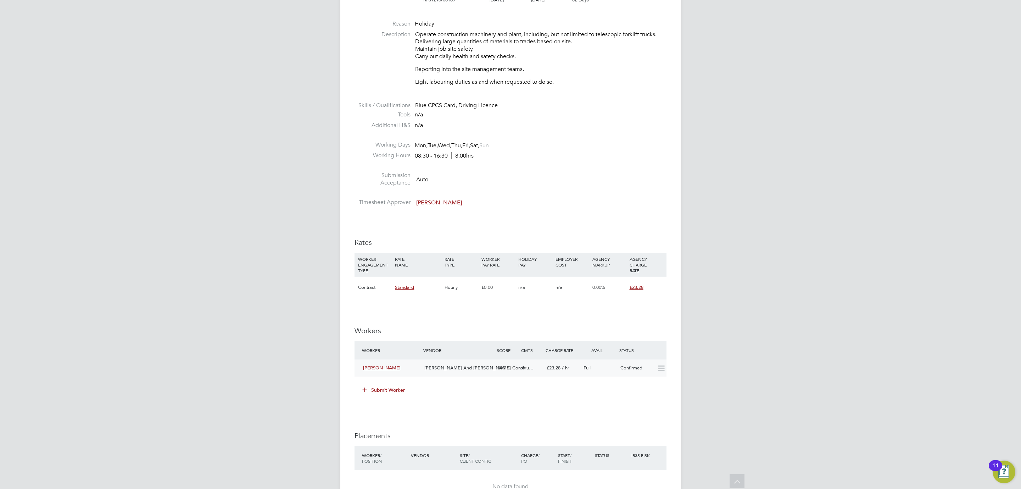
click at [503, 366] on span "100" at bounding box center [501, 367] width 7 height 6
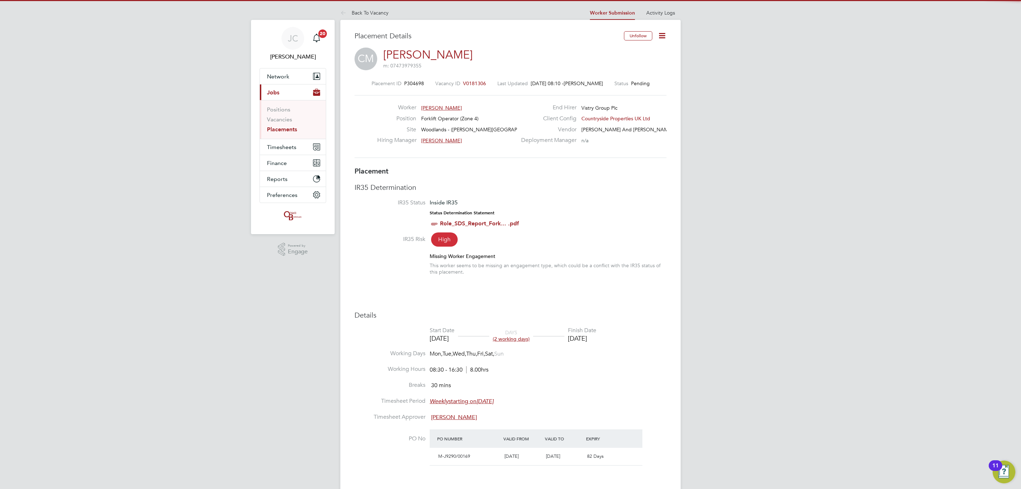
click at [664, 36] on icon at bounding box center [662, 35] width 9 height 9
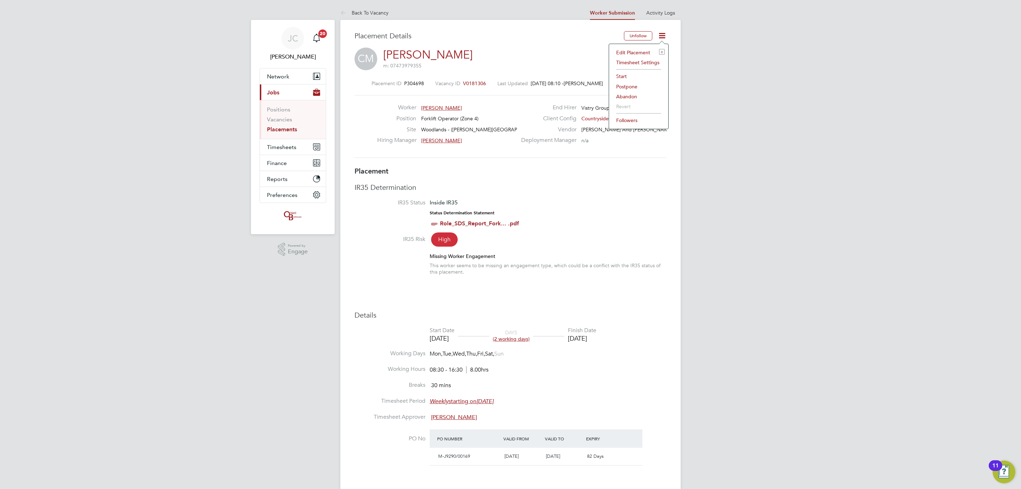
click at [625, 73] on li "Start" at bounding box center [639, 76] width 52 height 10
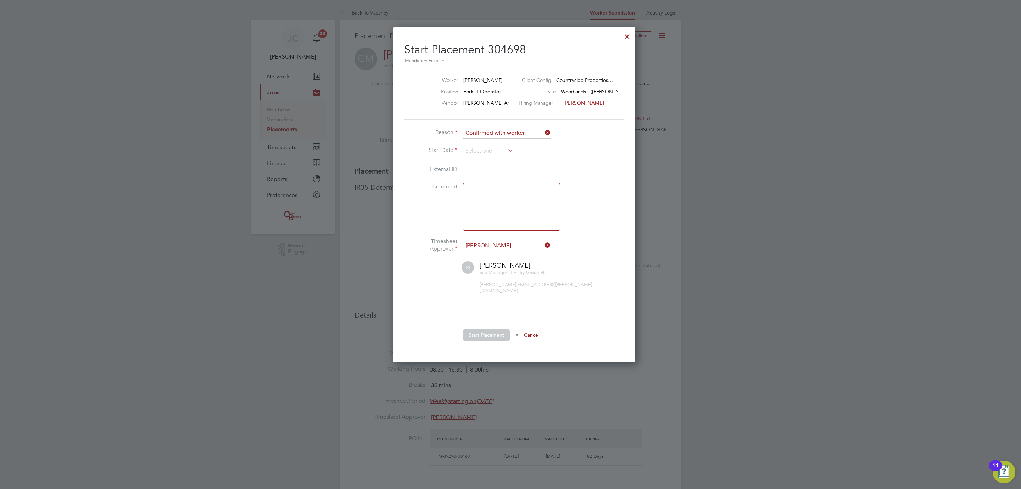
click at [489, 140] on li "Reason Confirmed with worker" at bounding box center [510, 137] width 213 height 18
click at [486, 149] on input at bounding box center [488, 151] width 50 height 11
click at [475, 203] on span "15" at bounding box center [474, 201] width 13 height 13
type input "[DATE]"
click at [484, 329] on button "Start Placement" at bounding box center [486, 334] width 47 height 11
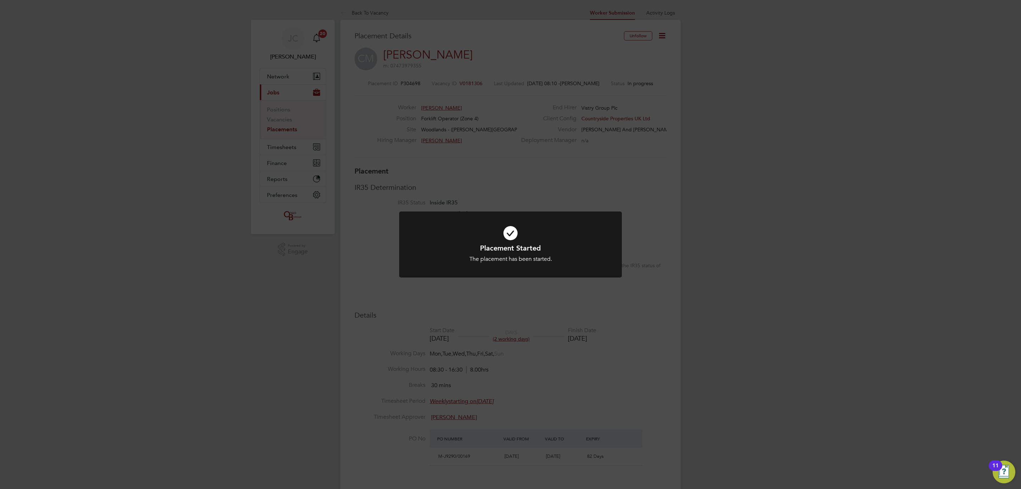
click at [281, 149] on div "Placement Started The placement has been started. Cancel Okay" at bounding box center [510, 244] width 1021 height 489
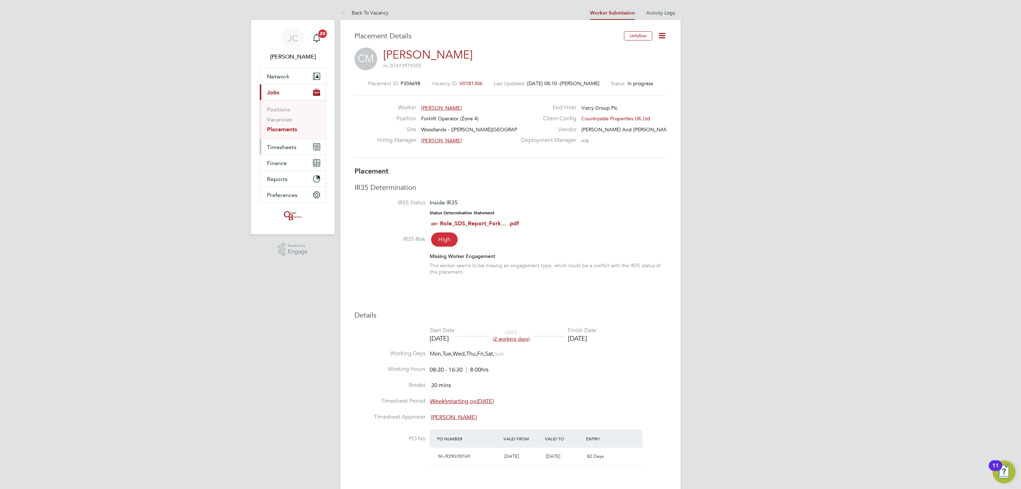
click at [281, 149] on span "Timesheets" at bounding box center [281, 147] width 29 height 7
click at [277, 126] on link "Timesheets" at bounding box center [281, 125] width 29 height 7
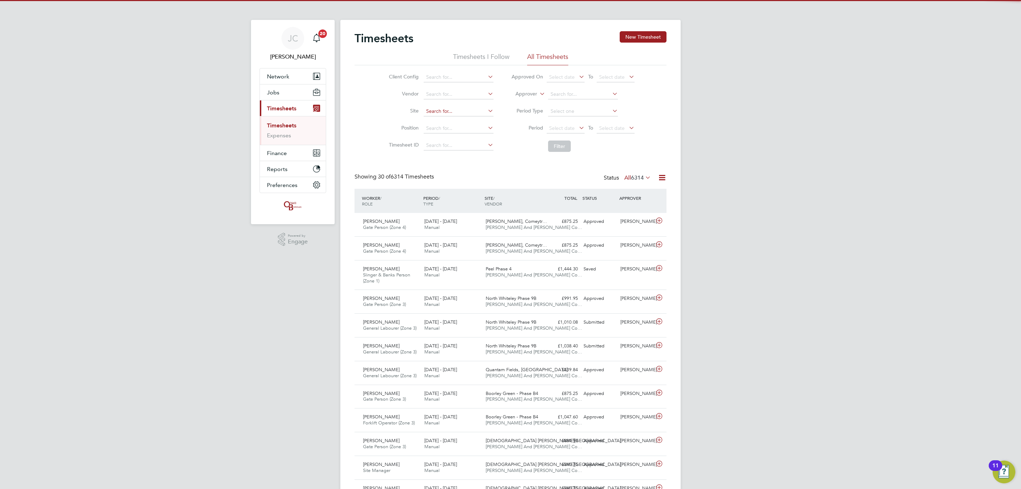
click at [441, 112] on input at bounding box center [459, 111] width 70 height 10
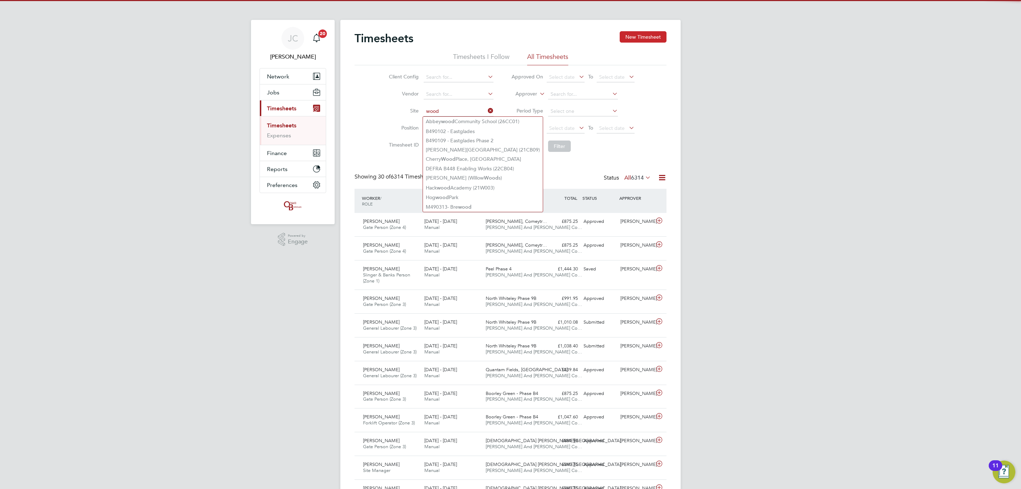
type input "wood"
click at [656, 38] on button "New Timesheet" at bounding box center [643, 36] width 47 height 11
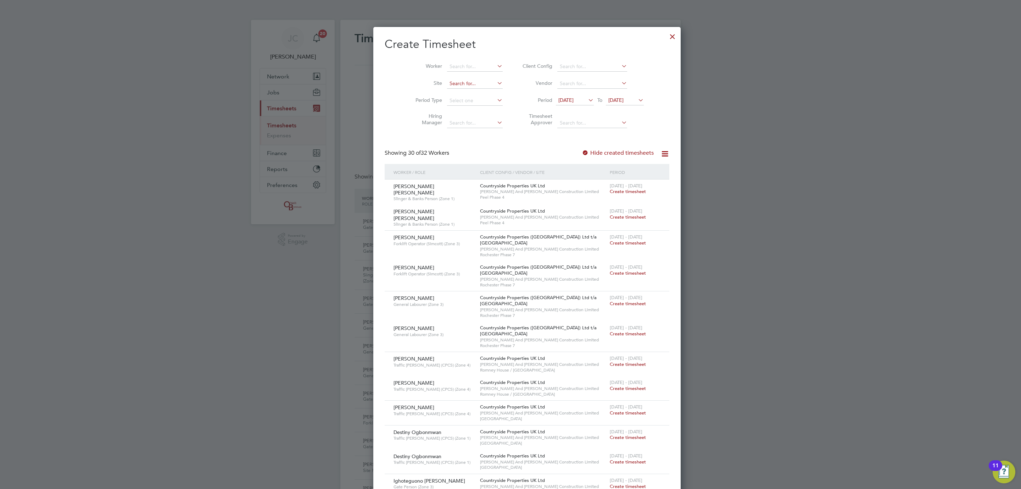
click at [447, 83] on input at bounding box center [475, 84] width 56 height 10
click at [452, 90] on b "Woodland" at bounding box center [445, 93] width 25 height 6
type input "Woodlands - ([PERSON_NAME][GEOGRAPHIC_DATA] (Wates)"
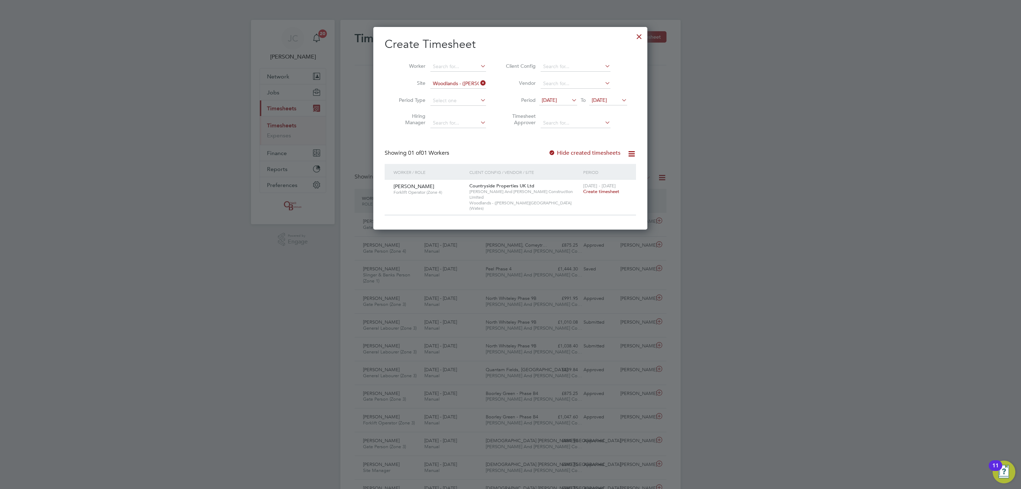
click at [601, 196] on div "[DATE] - [DATE] Create timesheet" at bounding box center [605, 188] width 48 height 19
click at [596, 194] on span "Create timesheet" at bounding box center [601, 191] width 36 height 6
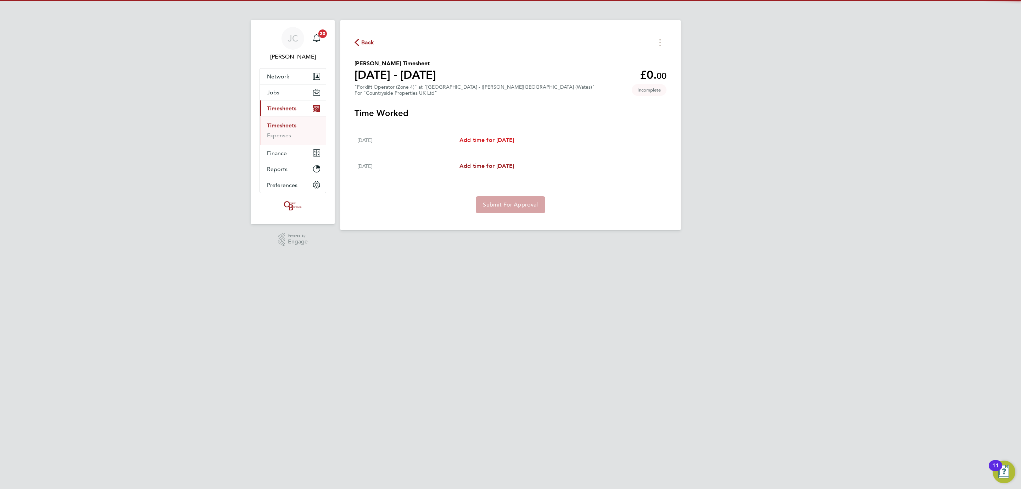
click at [499, 142] on span "Add time for [DATE]" at bounding box center [486, 139] width 55 height 7
select select "30"
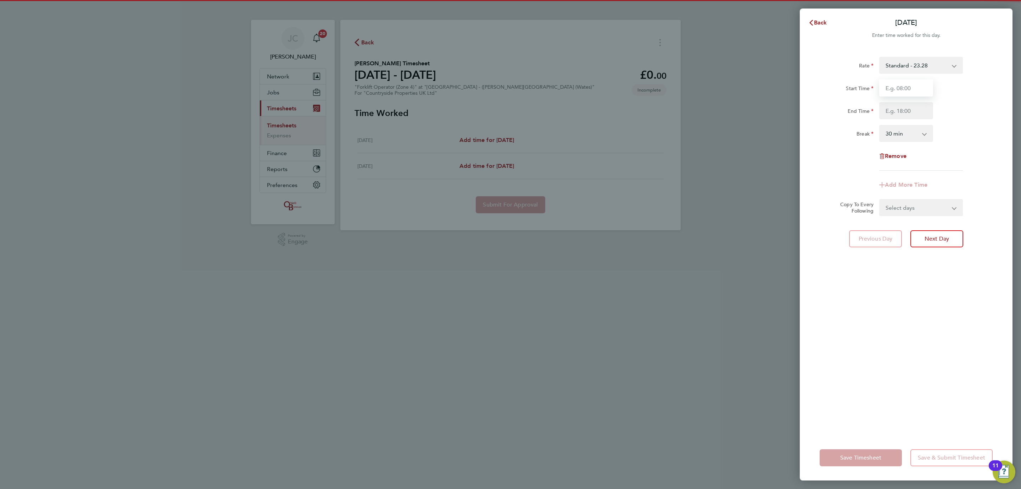
click at [895, 90] on input "Start Time" at bounding box center [906, 87] width 54 height 17
type input "08:00"
click at [895, 113] on input "End Time" at bounding box center [906, 110] width 54 height 17
type input "16:30"
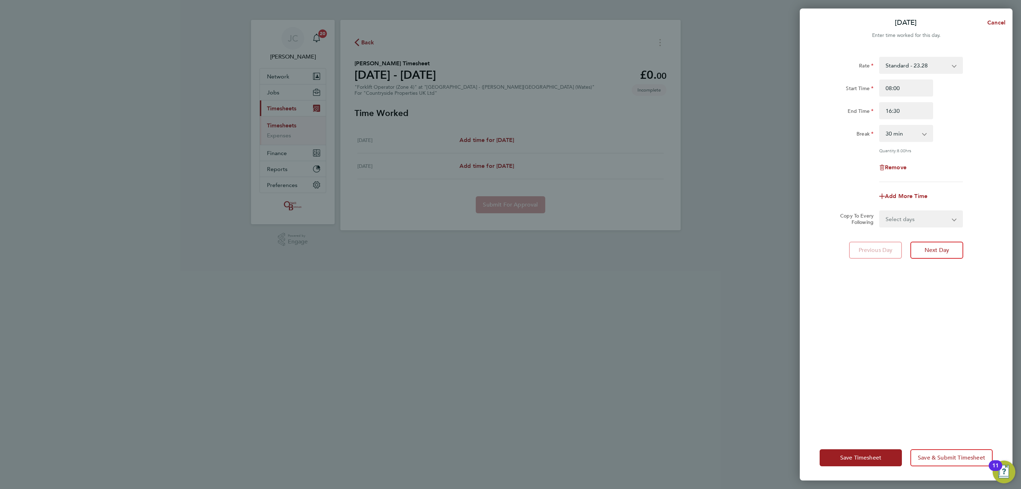
click at [957, 135] on div "Break 0 min 15 min 30 min 45 min 60 min 75 min 90 min" at bounding box center [906, 133] width 179 height 17
drag, startPoint x: 938, startPoint y: 217, endPoint x: 936, endPoint y: 224, distance: 7.4
click at [938, 217] on select "Select days [DATE]" at bounding box center [917, 219] width 74 height 16
select select "TUE"
click at [880, 211] on select "Select days [DATE]" at bounding box center [917, 219] width 74 height 16
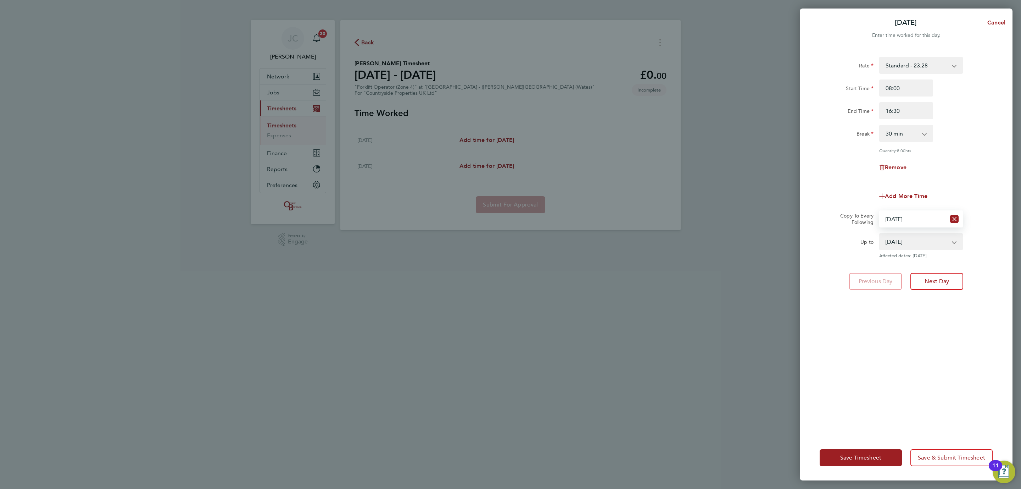
click at [911, 218] on select "Select days [DATE]" at bounding box center [913, 219] width 66 height 16
click at [962, 172] on div "Remove" at bounding box center [906, 167] width 179 height 17
click at [947, 456] on span "Save & Submit Timesheet" at bounding box center [951, 457] width 67 height 7
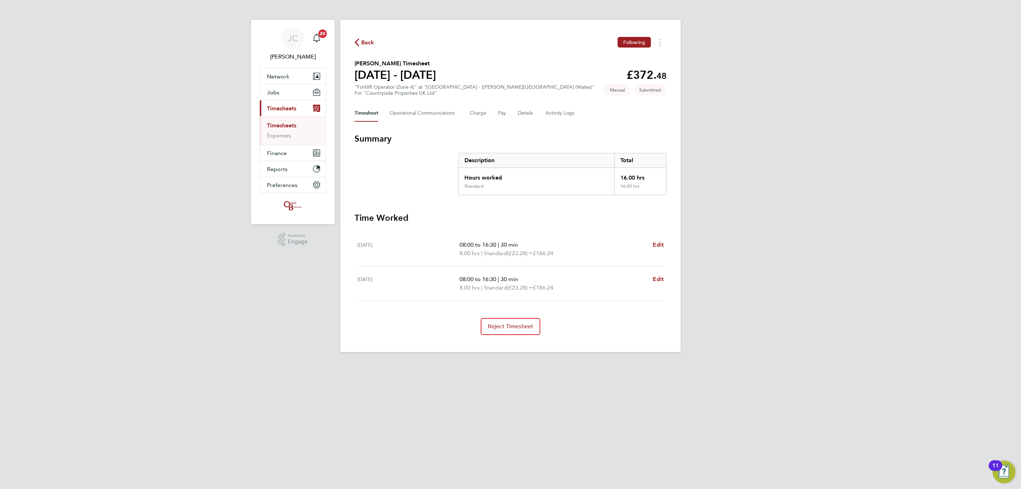
click at [282, 129] on link "Timesheets" at bounding box center [281, 125] width 29 height 7
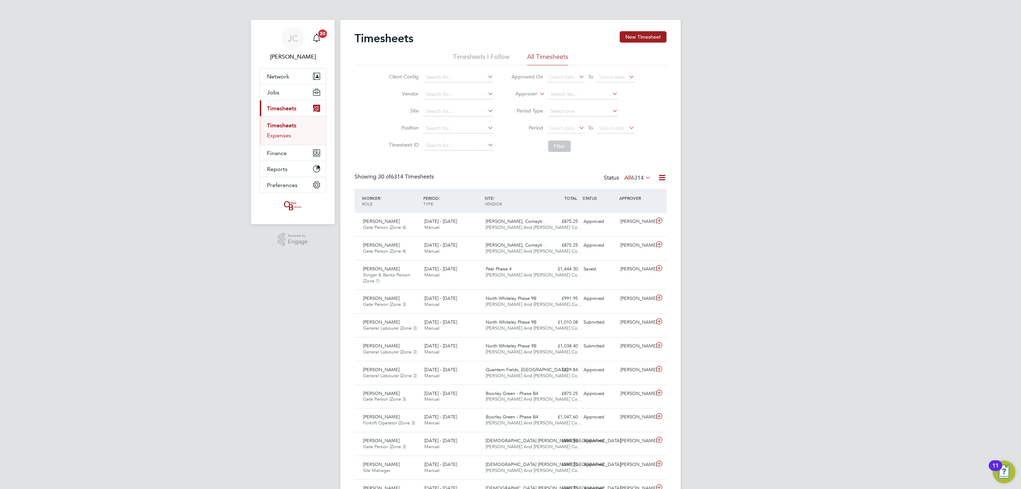
click at [273, 139] on link "Expenses" at bounding box center [279, 135] width 24 height 7
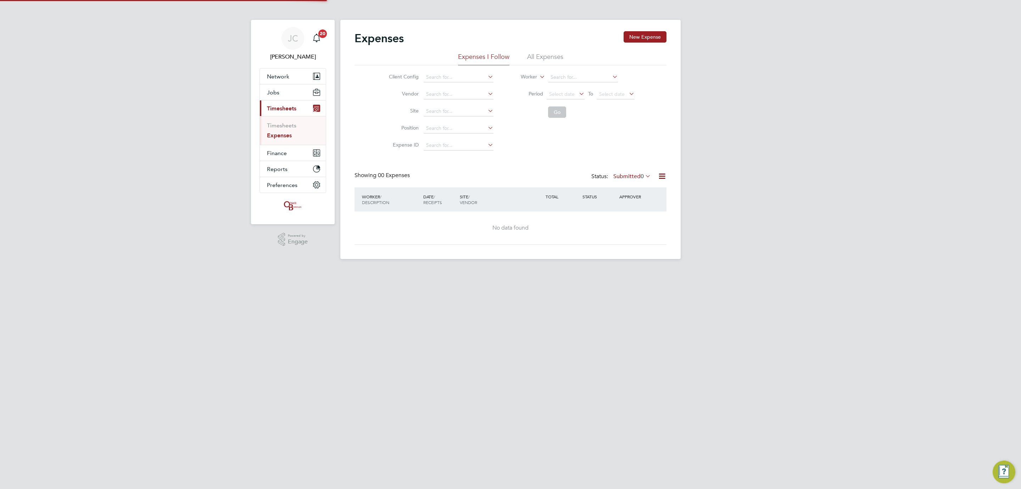
click at [285, 121] on ul "Timesheets Expenses" at bounding box center [293, 130] width 66 height 29
click at [284, 123] on link "Timesheets" at bounding box center [281, 125] width 29 height 7
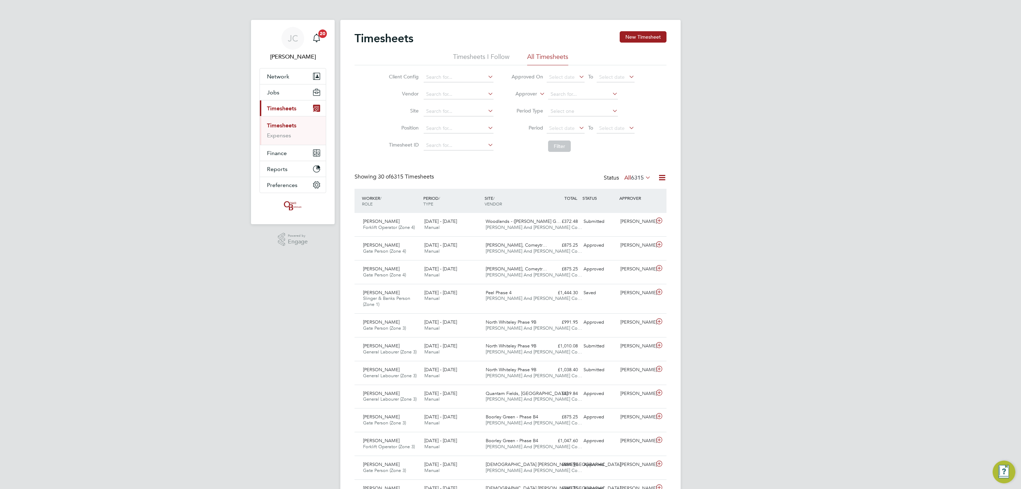
scroll to position [18, 62]
click at [447, 111] on input at bounding box center [459, 111] width 70 height 10
click at [436, 118] on b "Undy" at bounding box center [432, 121] width 12 height 6
type input "Undy"
click at [562, 150] on button "Filter" at bounding box center [559, 145] width 23 height 11
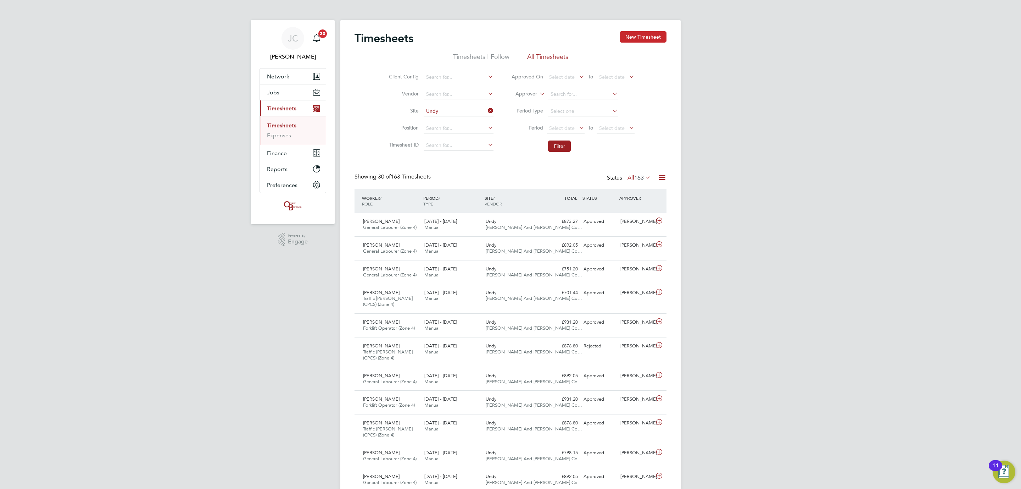
click at [646, 37] on button "New Timesheet" at bounding box center [643, 36] width 47 height 11
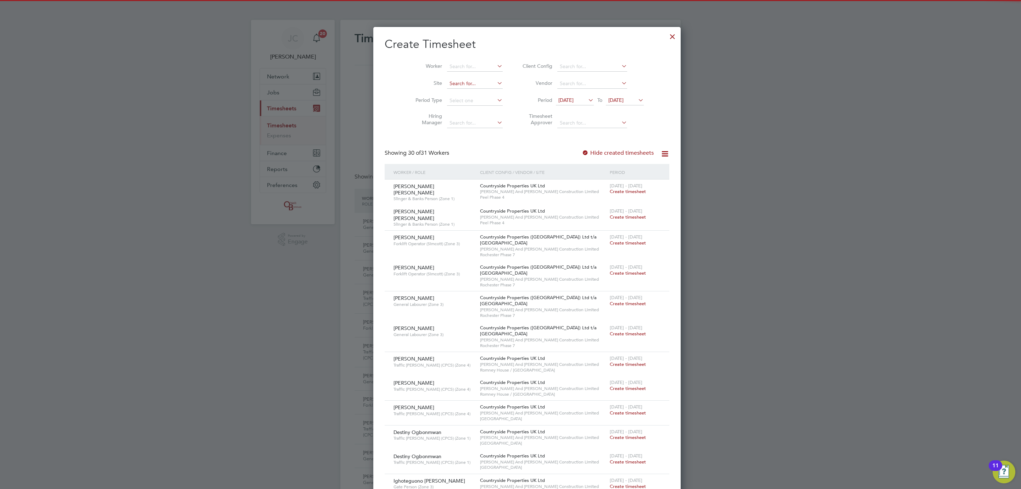
click at [448, 80] on input at bounding box center [475, 84] width 56 height 10
click at [439, 96] on li "Undy" at bounding box center [458, 94] width 56 height 10
type input "Undy"
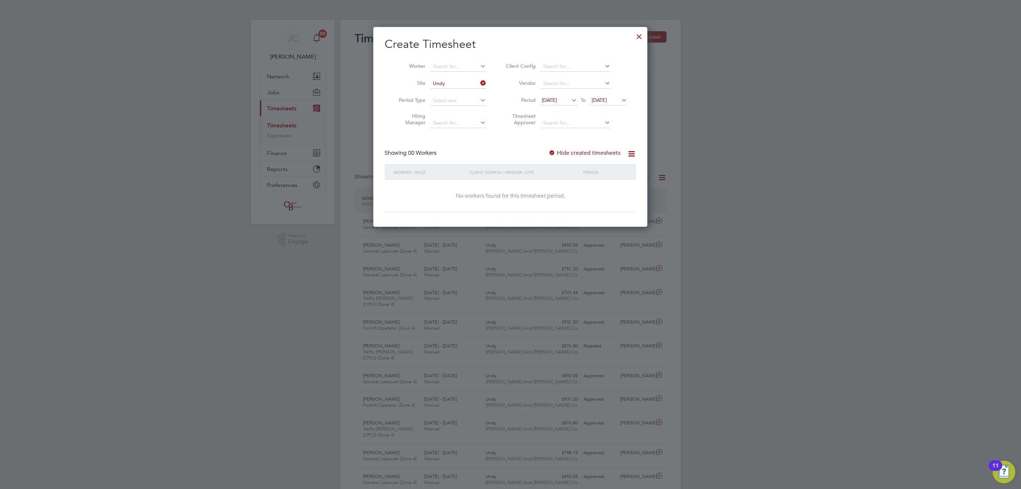
click at [607, 98] on span "[DATE]" at bounding box center [599, 100] width 15 height 6
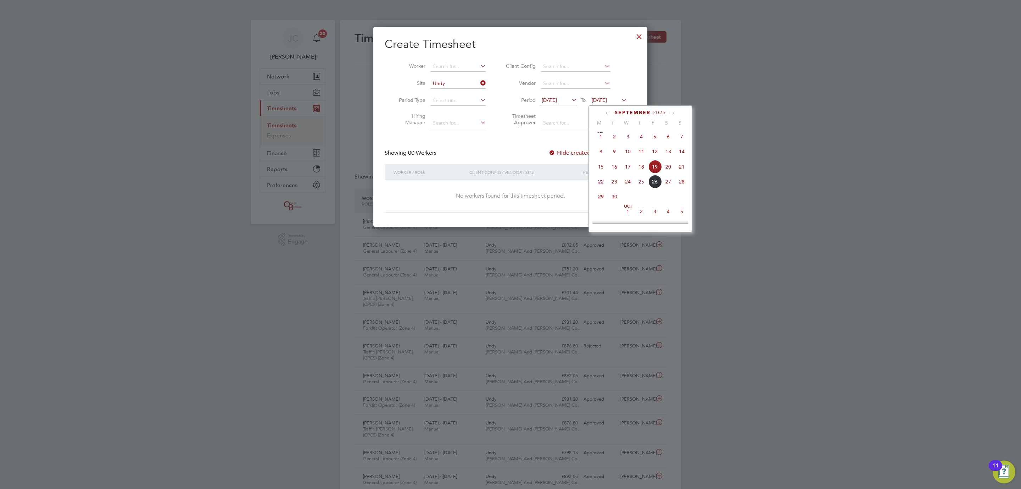
click at [683, 168] on span "21" at bounding box center [681, 166] width 13 height 13
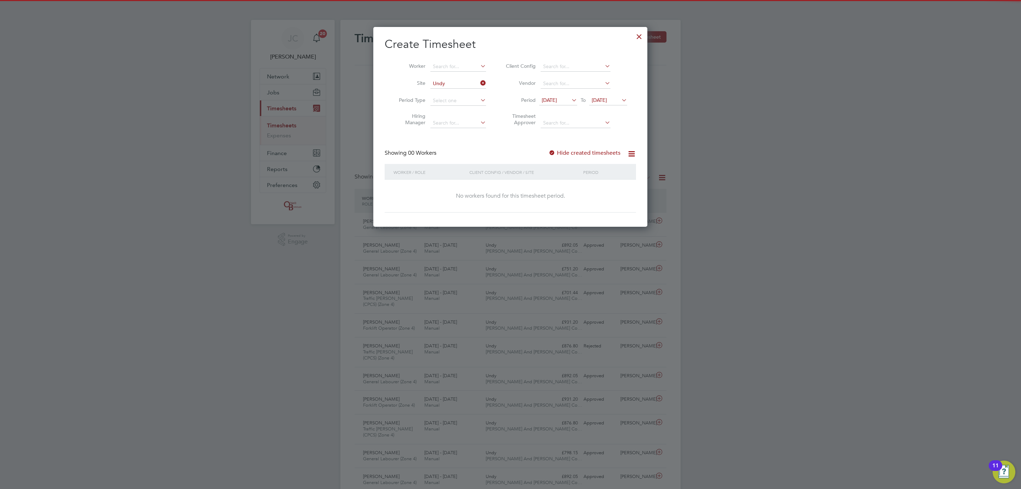
click at [557, 99] on span "[DATE]" at bounding box center [549, 100] width 15 height 6
click at [603, 166] on span "12" at bounding box center [604, 166] width 13 height 13
click at [636, 31] on div at bounding box center [639, 34] width 13 height 13
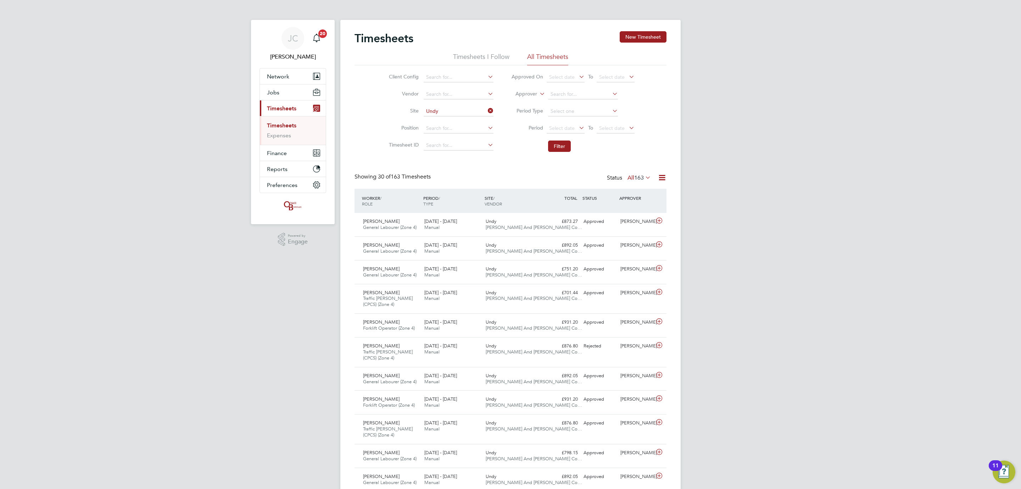
click at [286, 120] on ul "Timesheets Expenses" at bounding box center [293, 130] width 66 height 29
click at [286, 129] on link "Timesheets" at bounding box center [281, 125] width 29 height 7
click at [288, 136] on link "Expenses" at bounding box center [279, 135] width 24 height 7
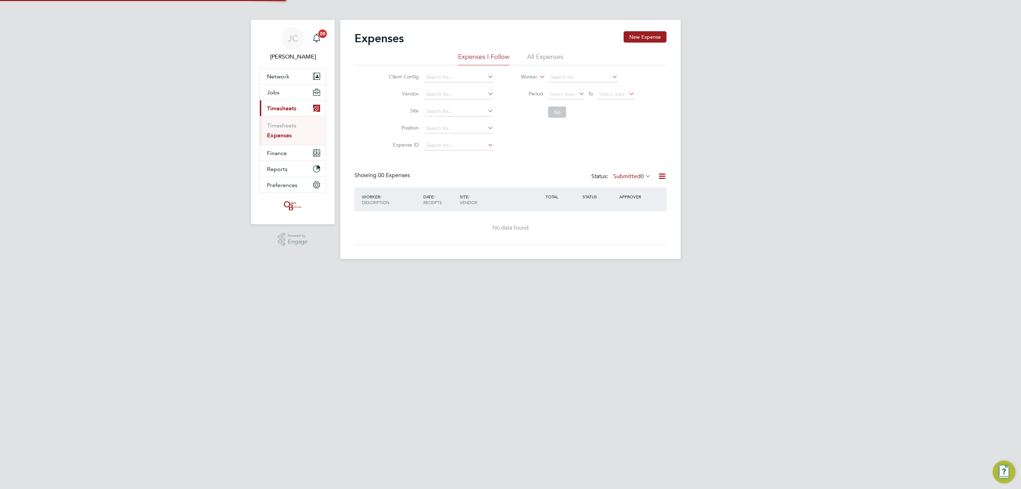
click at [286, 122] on ul "Timesheets Expenses" at bounding box center [293, 130] width 66 height 29
click at [286, 122] on link "Timesheets" at bounding box center [281, 125] width 29 height 7
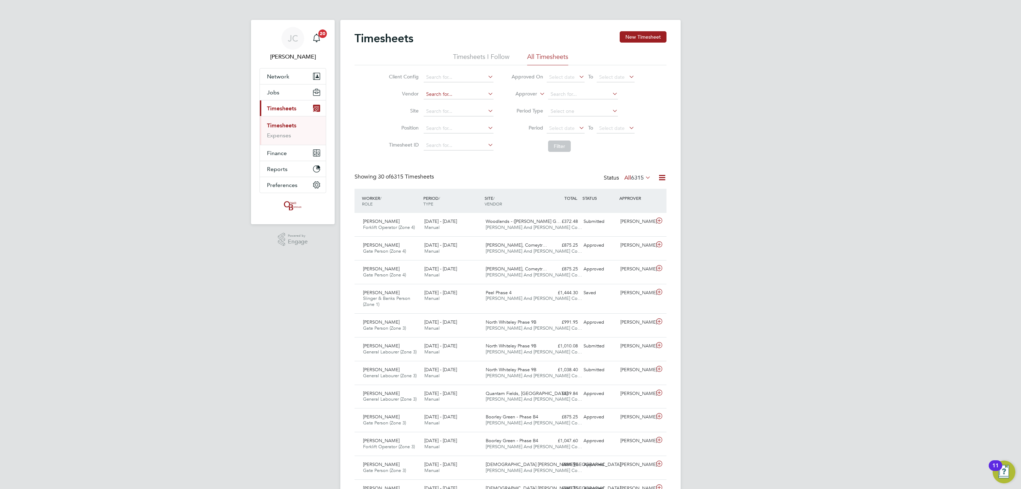
click at [453, 96] on input at bounding box center [459, 94] width 70 height 10
click at [453, 115] on input at bounding box center [459, 111] width 70 height 10
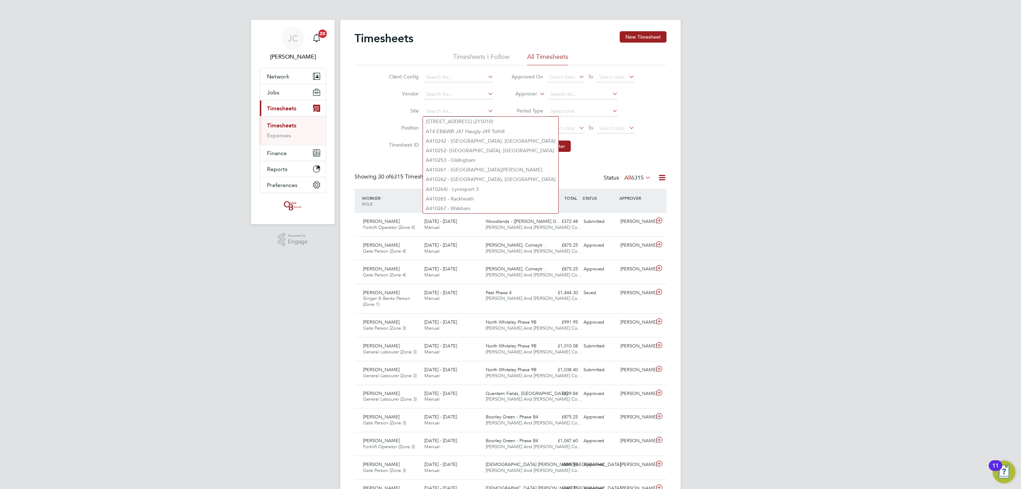
click at [648, 155] on div "Client Config Vendor Site Position Timesheet ID Approved On Select date To Sele…" at bounding box center [511, 110] width 312 height 90
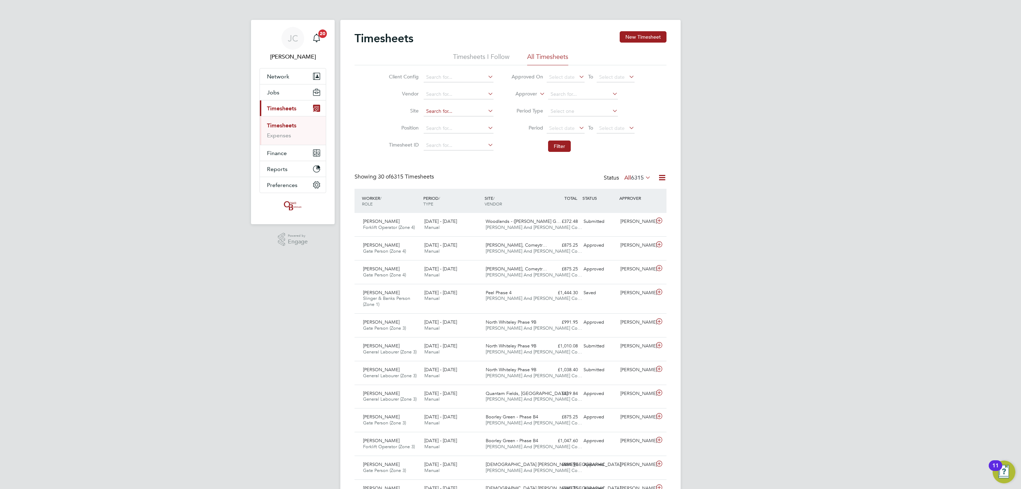
click at [449, 114] on input at bounding box center [459, 111] width 70 height 10
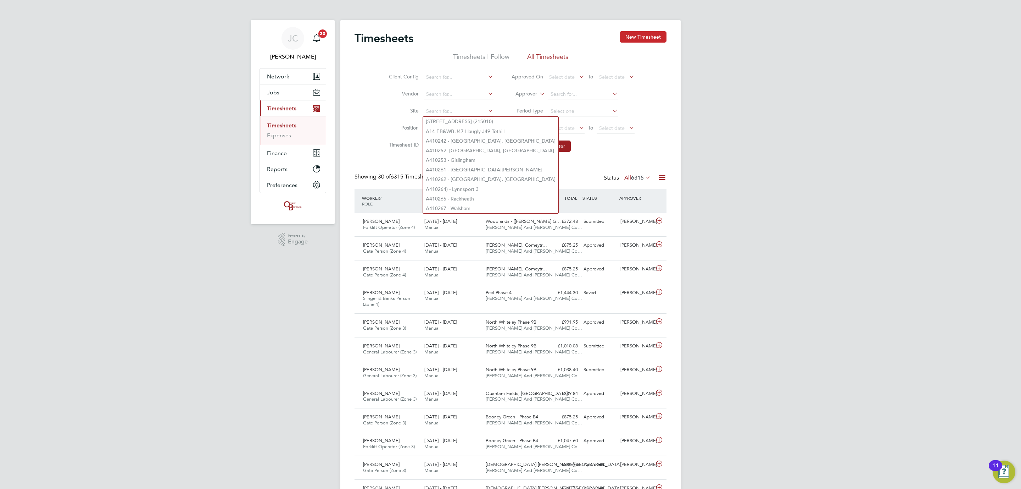
click at [630, 40] on button "New Timesheet" at bounding box center [643, 36] width 47 height 11
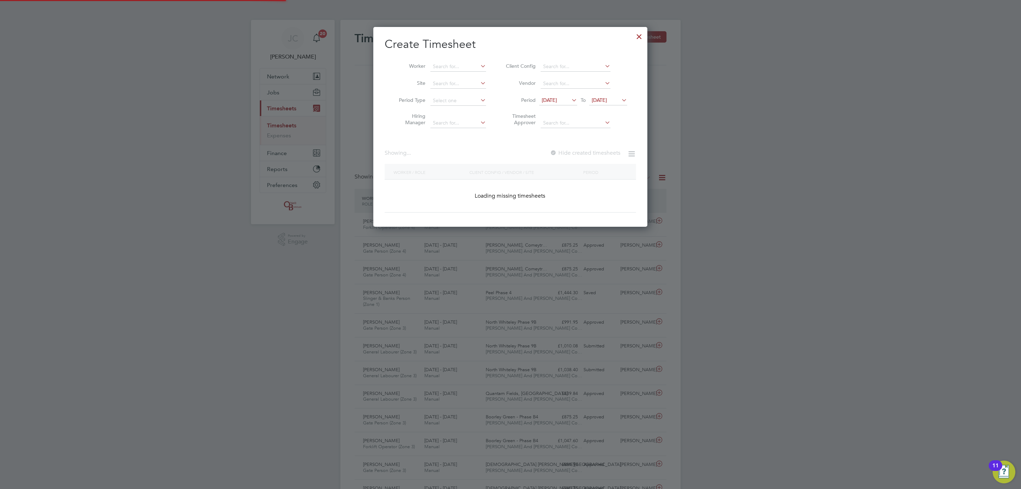
scroll to position [1428, 274]
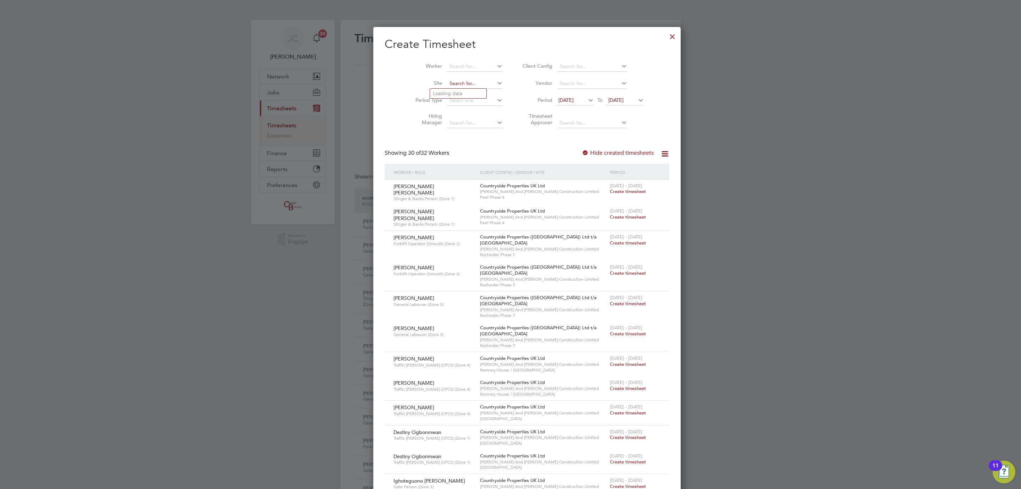
click at [452, 81] on input at bounding box center [475, 84] width 56 height 10
click at [446, 97] on li "Undy" at bounding box center [458, 94] width 56 height 10
type input "Undy"
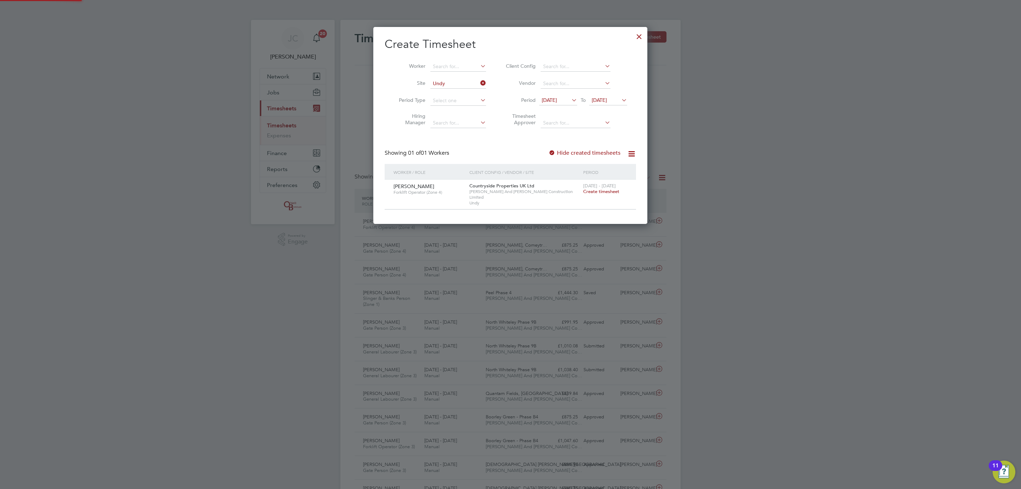
scroll to position [193, 274]
click at [620, 101] on icon at bounding box center [620, 100] width 0 height 10
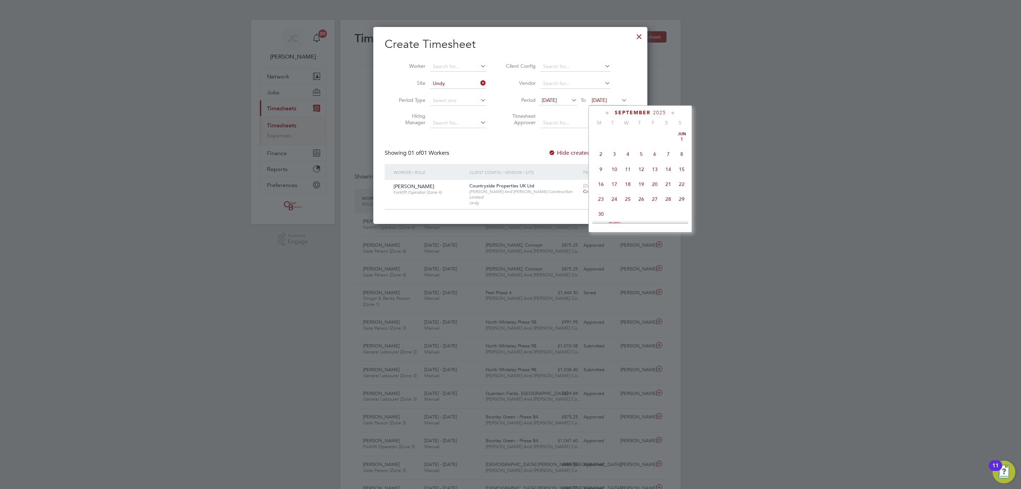
scroll to position [242, 0]
click at [672, 167] on span "20" at bounding box center [668, 166] width 13 height 13
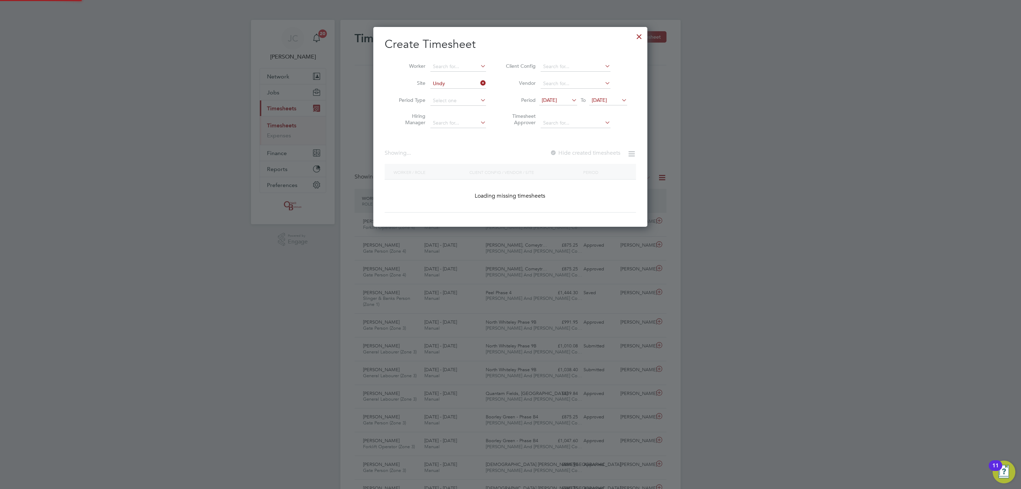
scroll to position [193, 274]
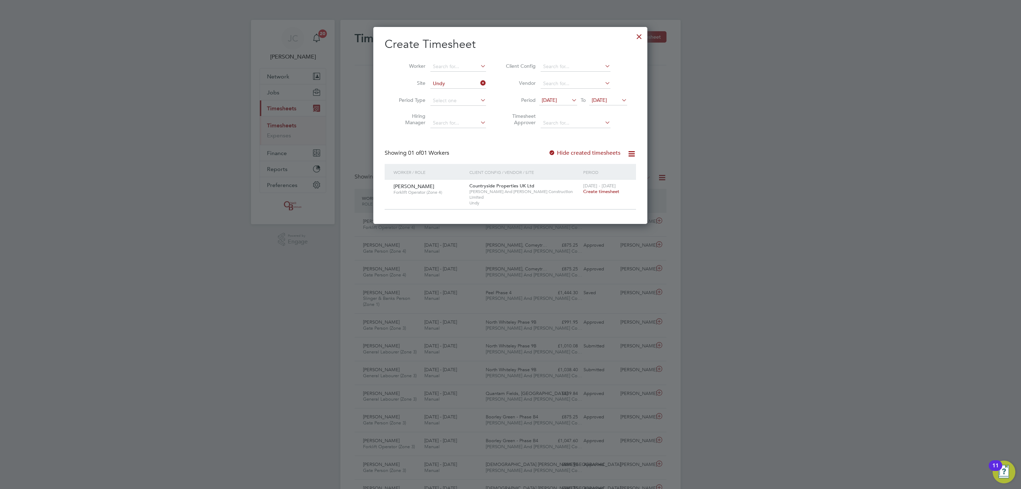
click at [606, 101] on span "[DATE]" at bounding box center [599, 100] width 15 height 6
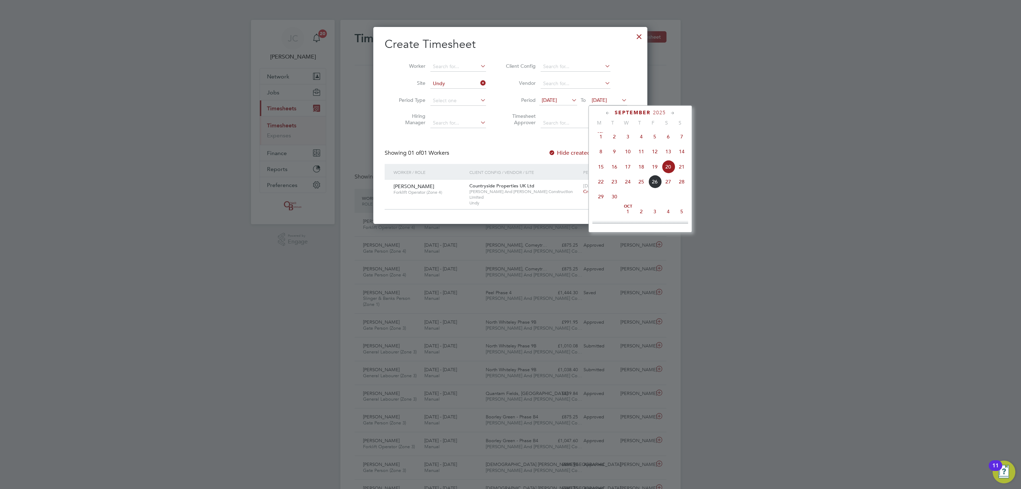
click at [678, 172] on span "21" at bounding box center [681, 166] width 13 height 13
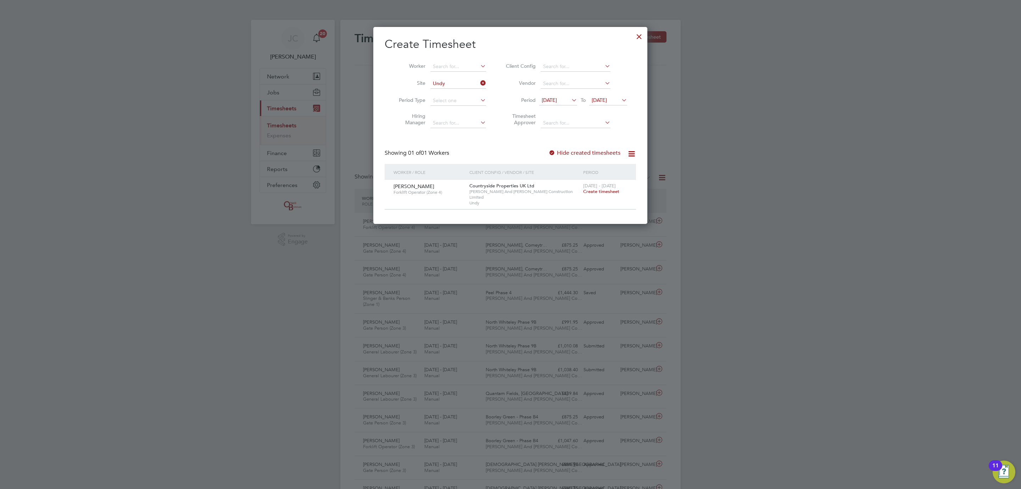
click at [601, 188] on span "[DATE] - [DATE]" at bounding box center [599, 186] width 33 height 6
click at [600, 190] on span "Create timesheet" at bounding box center [601, 191] width 36 height 6
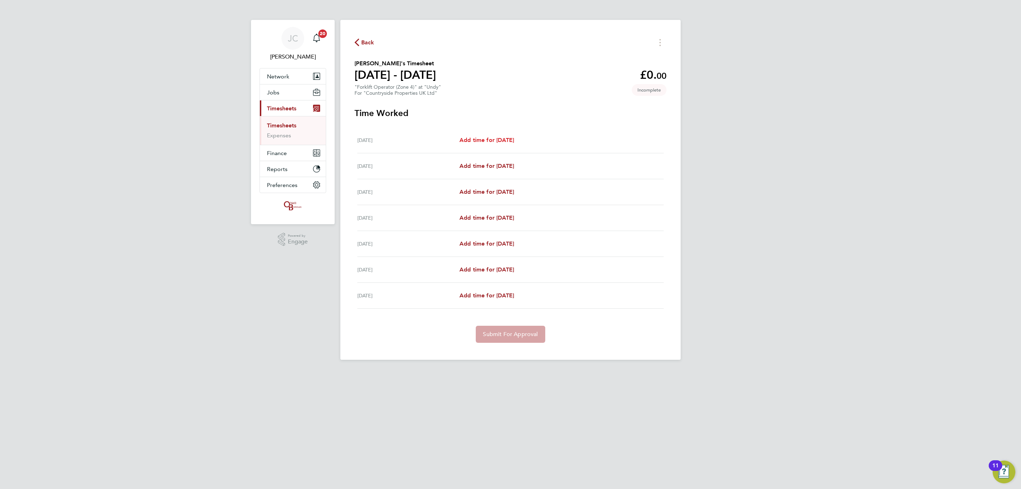
click at [471, 138] on span "Add time for [DATE]" at bounding box center [486, 139] width 55 height 7
select select "30"
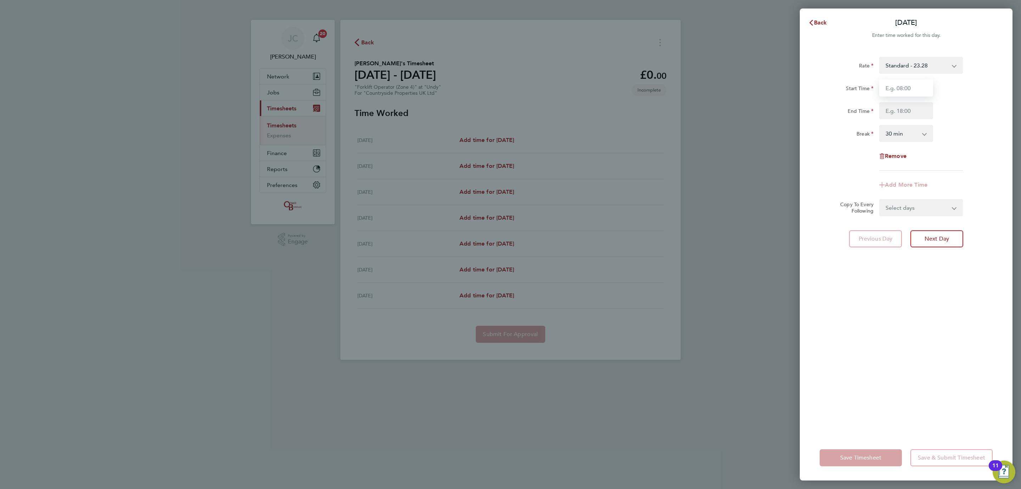
click at [879, 87] on input "Start Time" at bounding box center [906, 87] width 54 height 17
type input "08:00"
click at [898, 112] on input "End Time" at bounding box center [906, 110] width 54 height 17
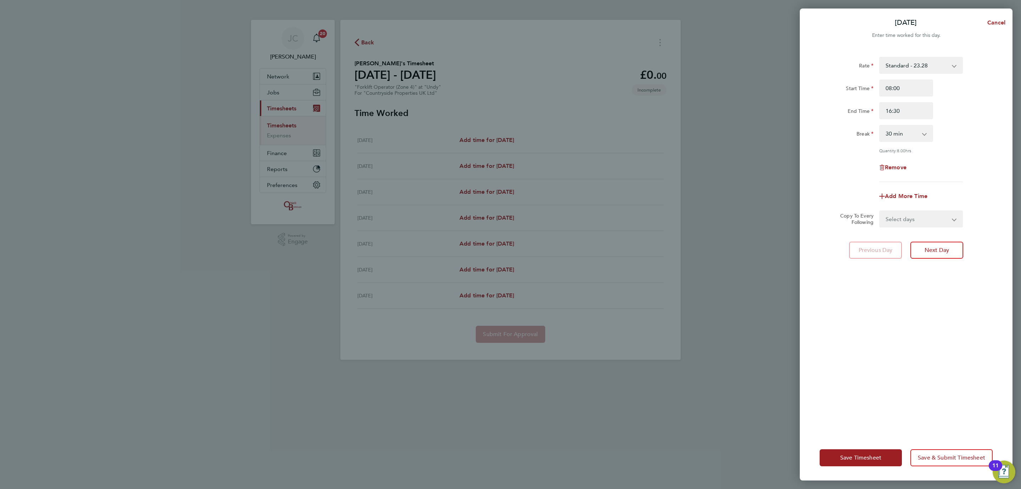
click at [965, 118] on div "End Time 16:30" at bounding box center [906, 110] width 179 height 17
drag, startPoint x: 902, startPoint y: 113, endPoint x: 837, endPoint y: 116, distance: 64.6
click at [837, 116] on div "End Time 16:30" at bounding box center [906, 110] width 179 height 17
type input "17:00"
click at [970, 122] on div "Rate Standard - 23.28 Start Time 08:00 End Time 17:00 Break 0 min 15 min 30 min…" at bounding box center [906, 119] width 173 height 125
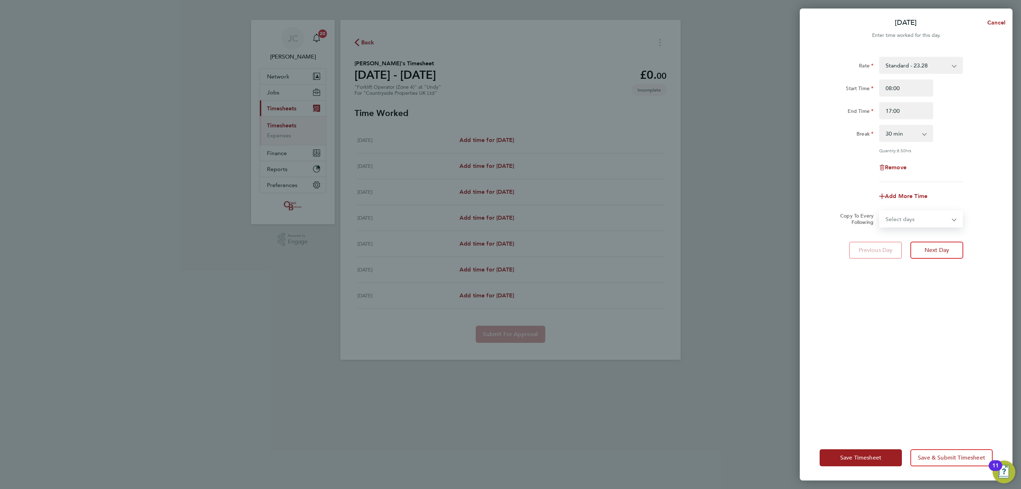
drag, startPoint x: 937, startPoint y: 214, endPoint x: 927, endPoint y: 224, distance: 14.5
click at [937, 214] on select "Select days Day Weekday (Mon-Fri) Weekend (Sat-Sun) [DATE] [DATE] [DATE] [DATE]…" at bounding box center [917, 219] width 74 height 16
select select "DAY"
click at [880, 211] on select "Select days Day Weekday (Mon-Fri) Weekend (Sat-Sun) [DATE] [DATE] [DATE] [DATE]…" at bounding box center [917, 219] width 74 height 16
click at [914, 244] on select "[DATE] [DATE] [DATE] [DATE] [DATE] [DATE]" at bounding box center [917, 242] width 74 height 16
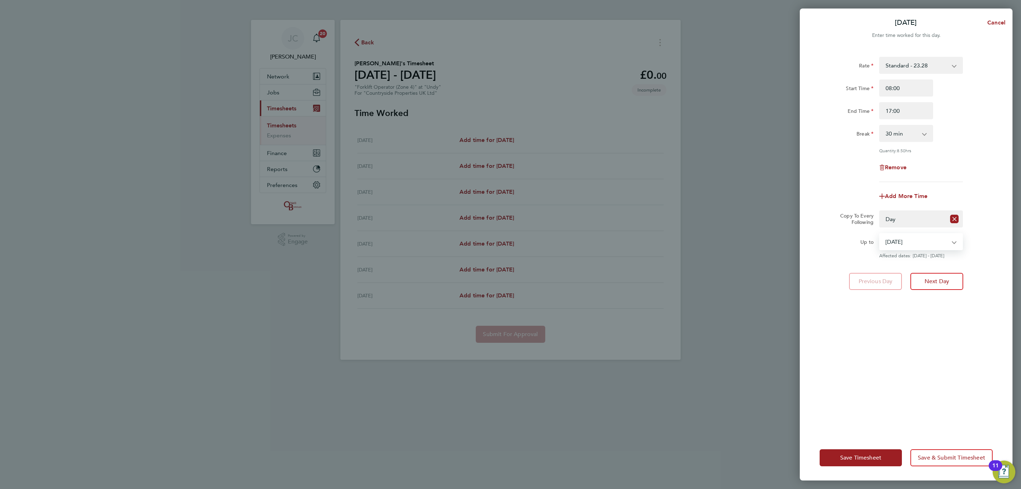
select select "[DATE]"
click at [880, 234] on select "[DATE] [DATE] [DATE] [DATE] [DATE] [DATE]" at bounding box center [917, 242] width 74 height 16
click at [954, 315] on div "Rate Standard - 23.28 Start Time 08:00 End Time 17:00 Break 0 min 15 min 30 min…" at bounding box center [906, 241] width 213 height 386
click at [937, 458] on span "Save & Submit Timesheet" at bounding box center [951, 457] width 67 height 7
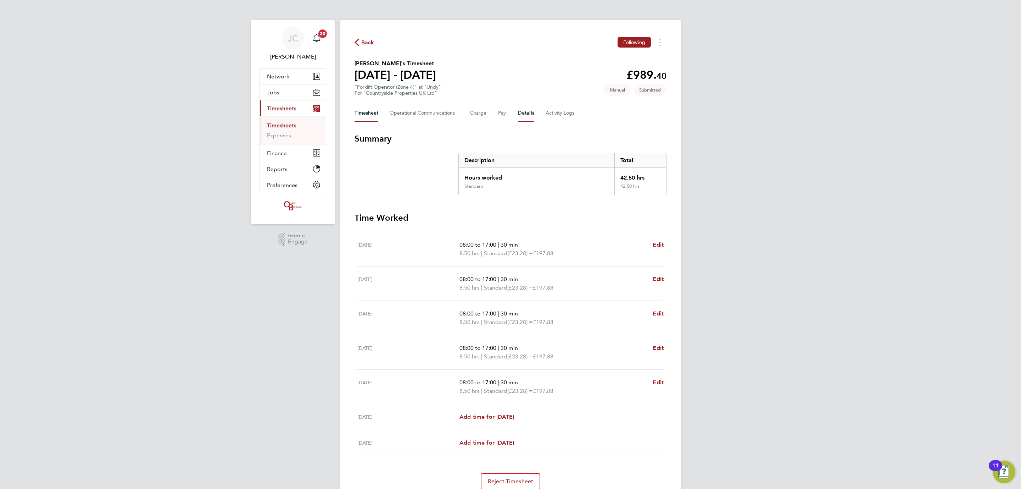
click at [525, 117] on button "Details" at bounding box center [526, 113] width 16 height 17
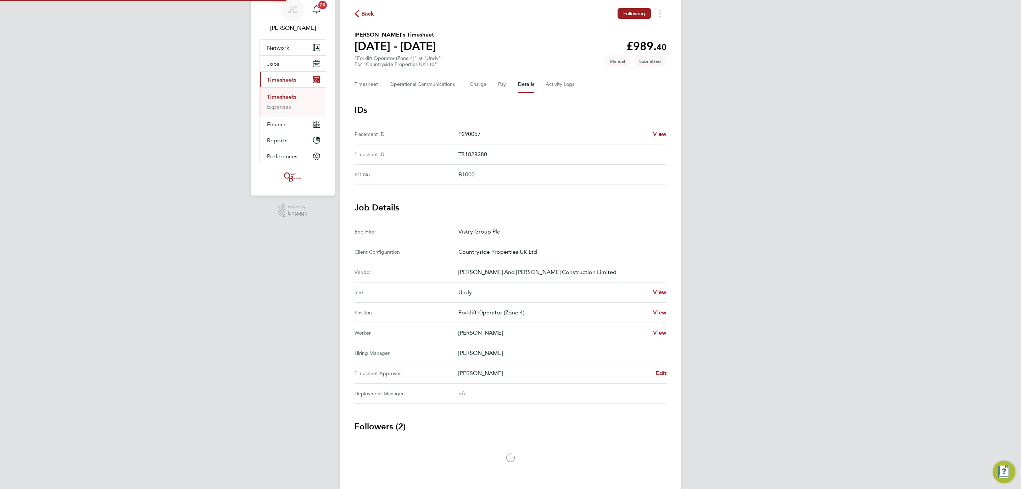
scroll to position [44, 0]
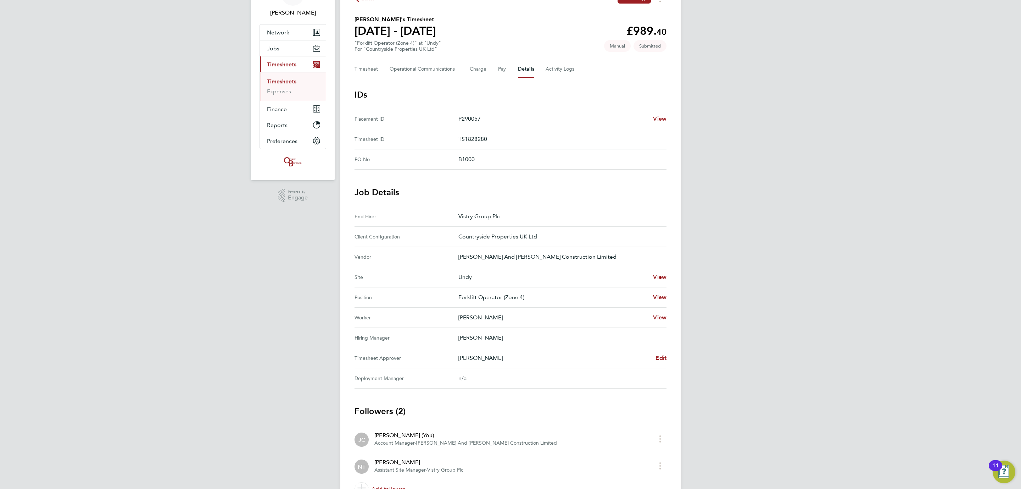
click at [289, 85] on link "Timesheets" at bounding box center [281, 81] width 29 height 7
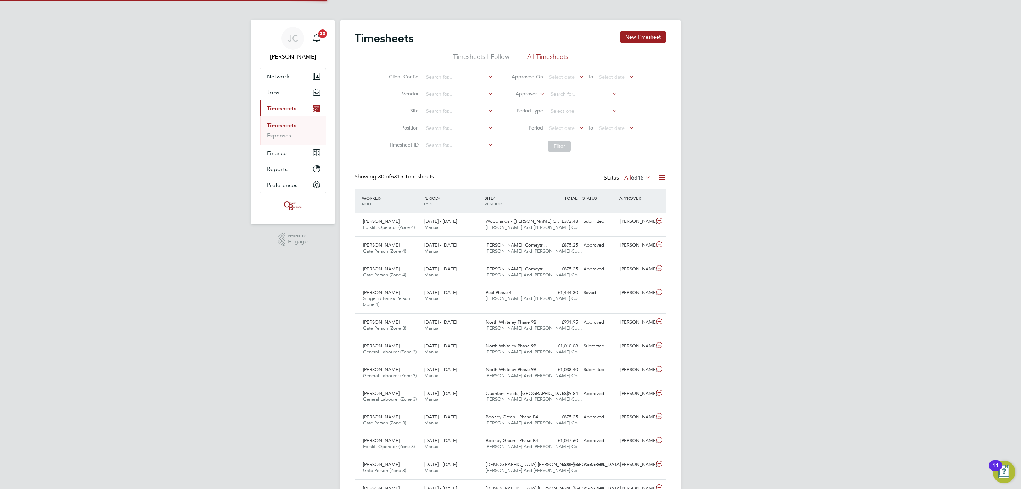
scroll to position [4, 4]
click at [441, 110] on input at bounding box center [459, 111] width 70 height 10
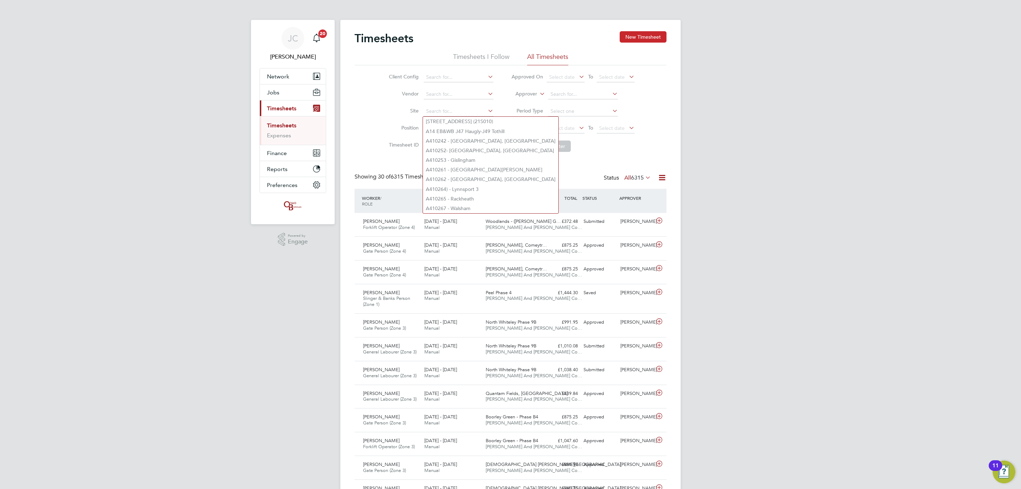
click at [661, 38] on button "New Timesheet" at bounding box center [643, 36] width 47 height 11
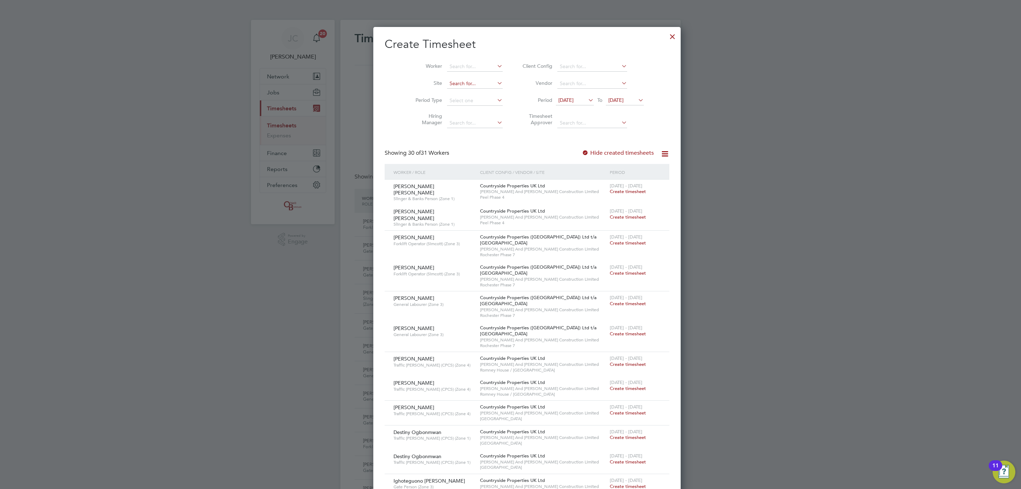
click at [448, 86] on input at bounding box center [475, 84] width 56 height 10
click at [461, 94] on li "Undy" at bounding box center [458, 94] width 56 height 10
type input "Undy"
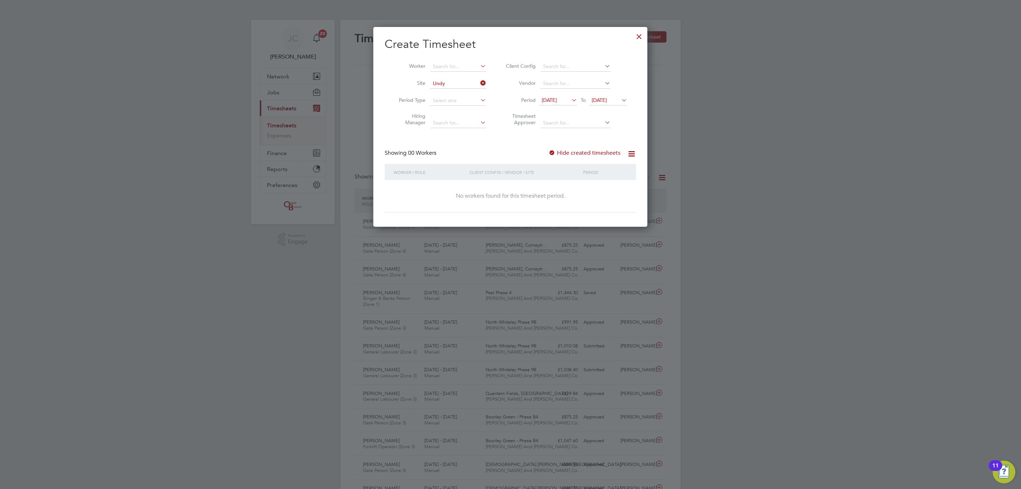
click at [636, 35] on div at bounding box center [639, 34] width 13 height 13
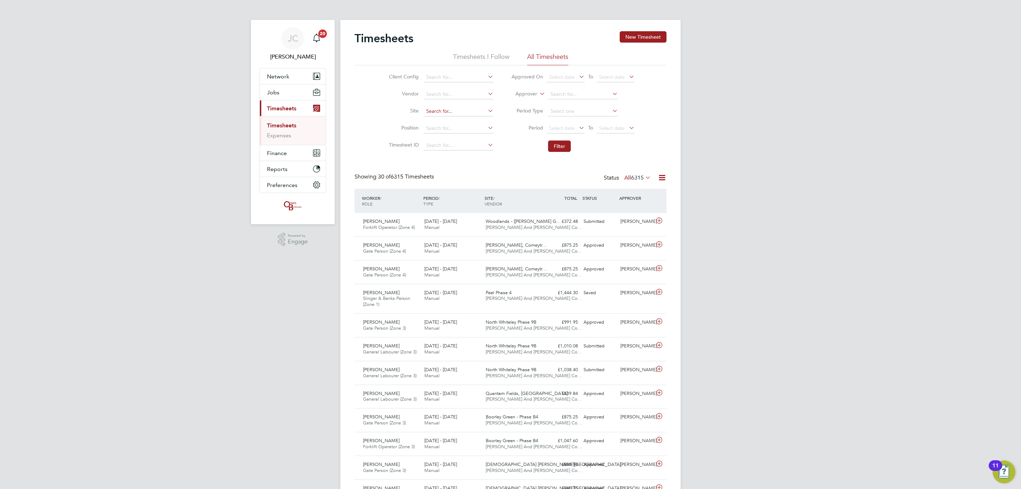
click at [455, 110] on input at bounding box center [459, 111] width 70 height 10
click at [458, 123] on li "Undy" at bounding box center [458, 122] width 71 height 10
type input "Undy"
click at [565, 144] on button "Filter" at bounding box center [559, 145] width 23 height 11
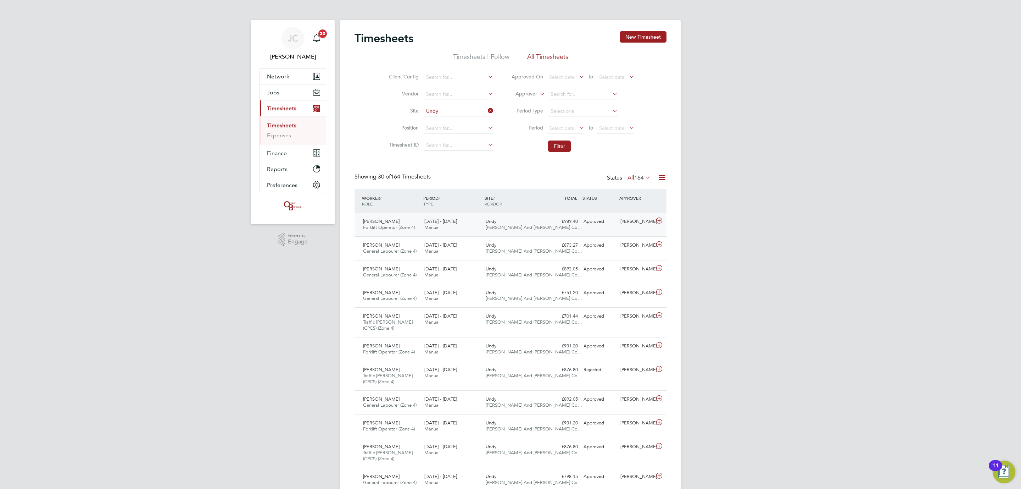
click at [537, 227] on span "[PERSON_NAME] And [PERSON_NAME] Co…" at bounding box center [534, 227] width 96 height 6
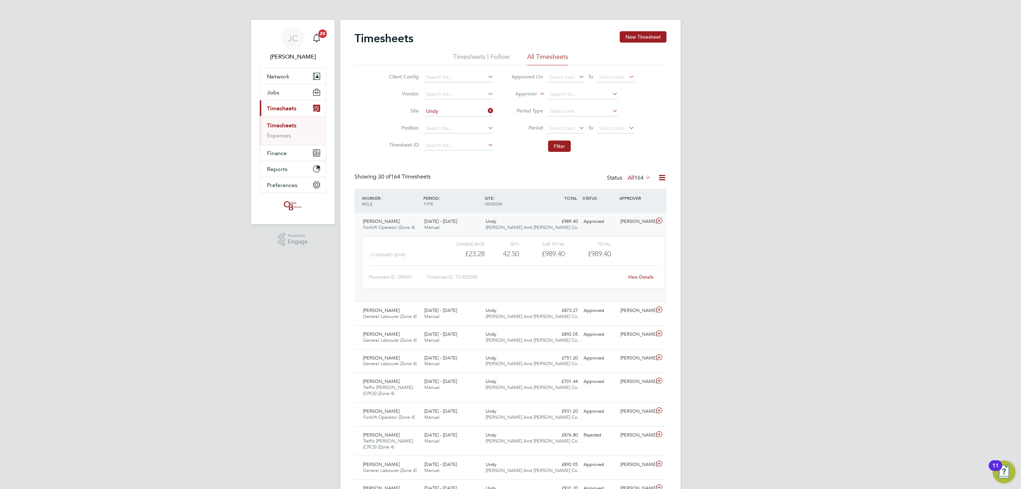
click at [517, 218] on div "Undy [PERSON_NAME] And [PERSON_NAME] Co…" at bounding box center [513, 225] width 61 height 18
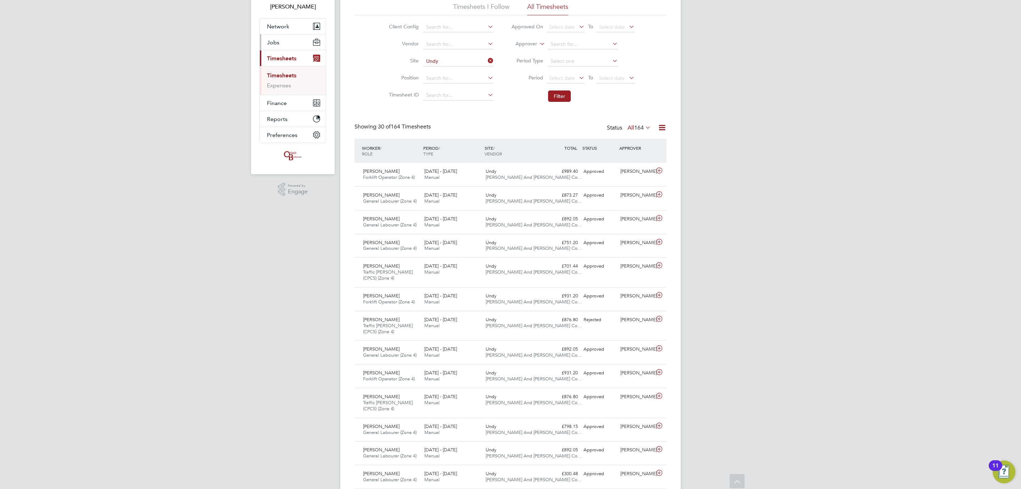
click at [303, 47] on button "Jobs" at bounding box center [293, 42] width 66 height 16
click at [289, 81] on link "Placements" at bounding box center [281, 79] width 29 height 7
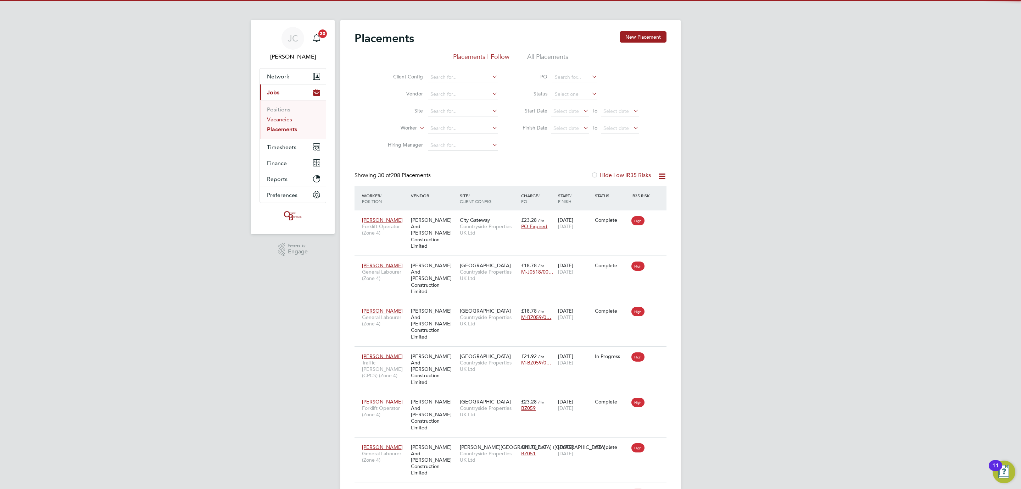
click at [281, 119] on link "Vacancies" at bounding box center [279, 119] width 25 height 7
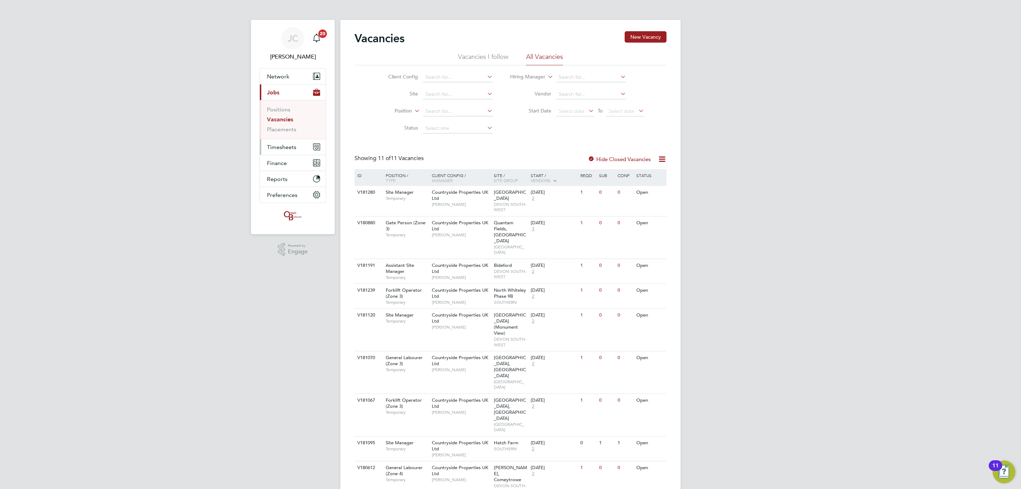
click at [297, 146] on button "Timesheets" at bounding box center [293, 147] width 66 height 16
click at [297, 86] on button "Current page: Jobs" at bounding box center [293, 92] width 66 height 16
click at [291, 130] on link "Placements" at bounding box center [281, 129] width 29 height 7
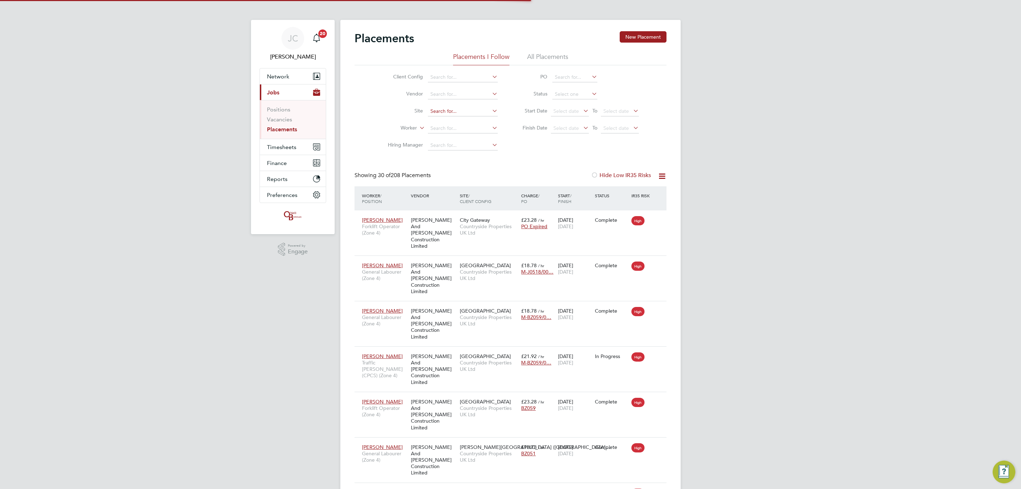
click at [433, 111] on input at bounding box center [463, 111] width 70 height 10
click at [440, 122] on b "Undy" at bounding box center [436, 121] width 12 height 6
type input "Undy"
